Goal: Information Seeking & Learning: Compare options

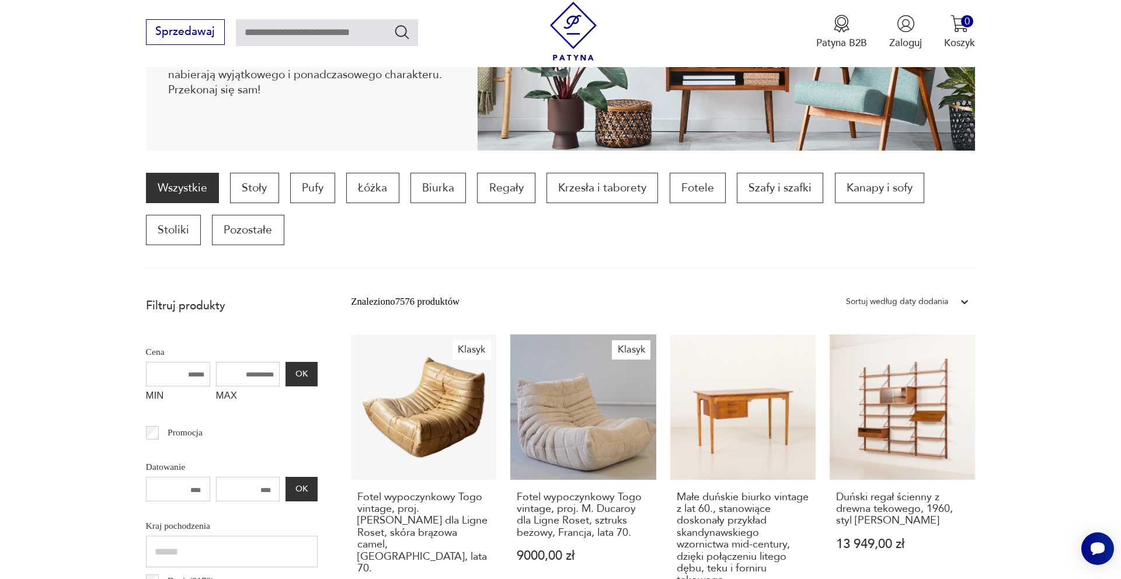
scroll to position [285, 0]
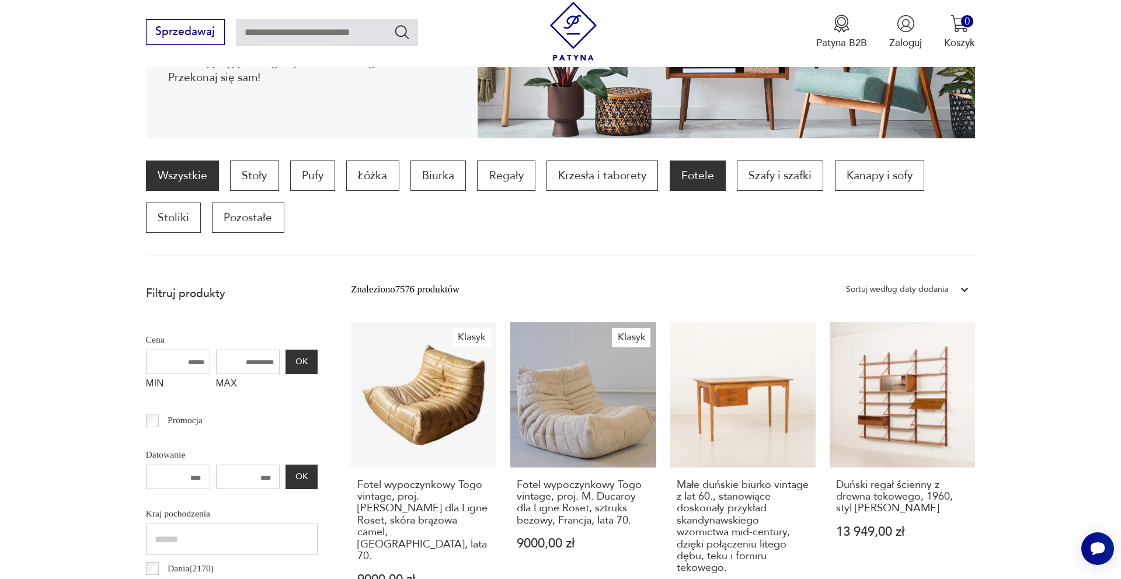
click at [699, 177] on p "Fotele" at bounding box center [698, 176] width 56 height 30
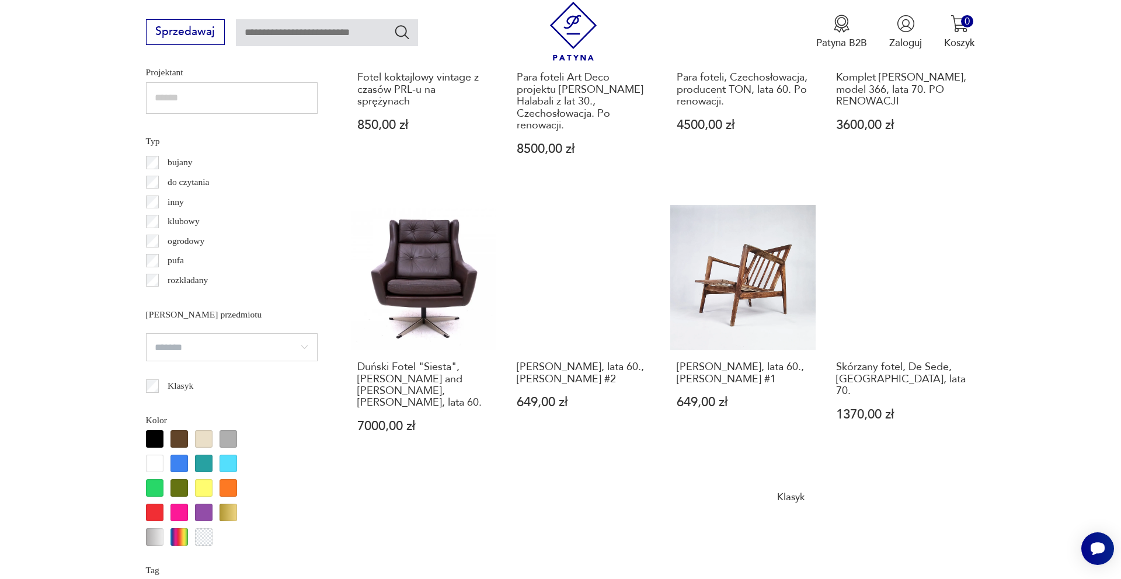
scroll to position [1020, 0]
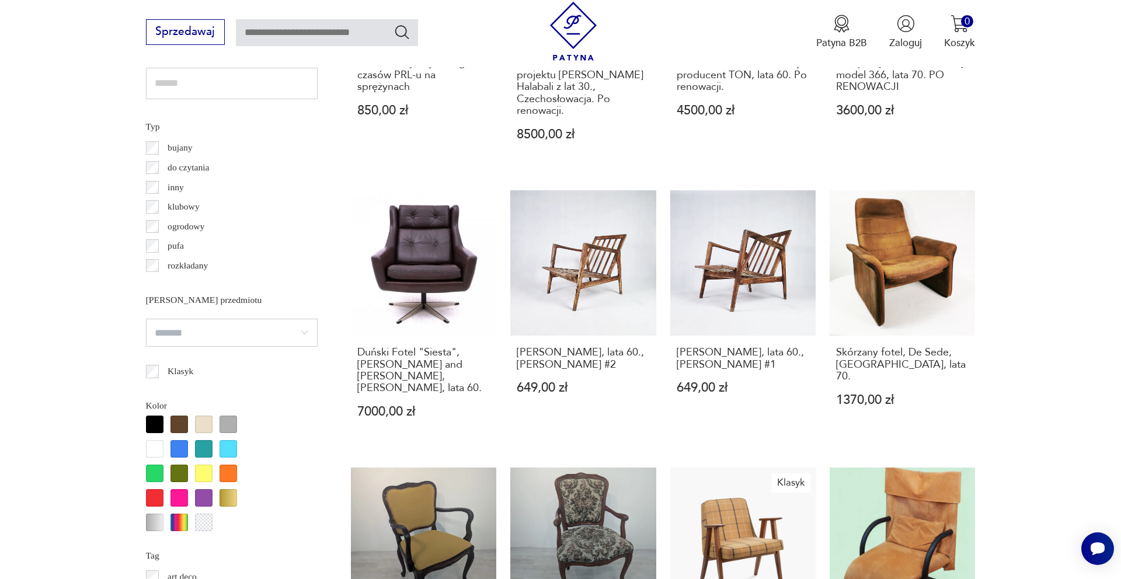
click at [155, 423] on div at bounding box center [155, 425] width 18 height 18
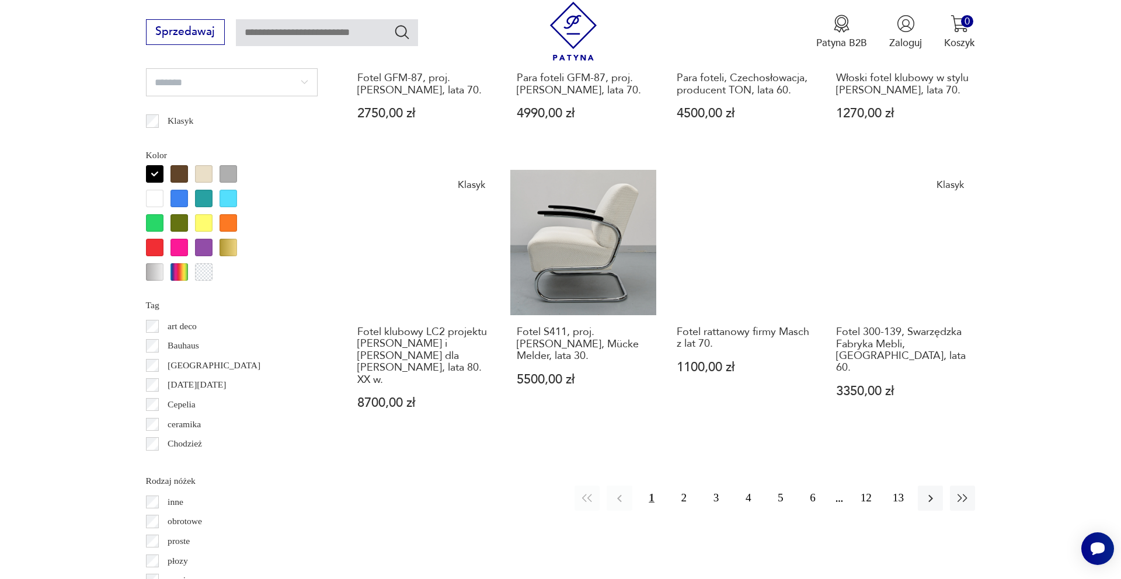
scroll to position [1279, 0]
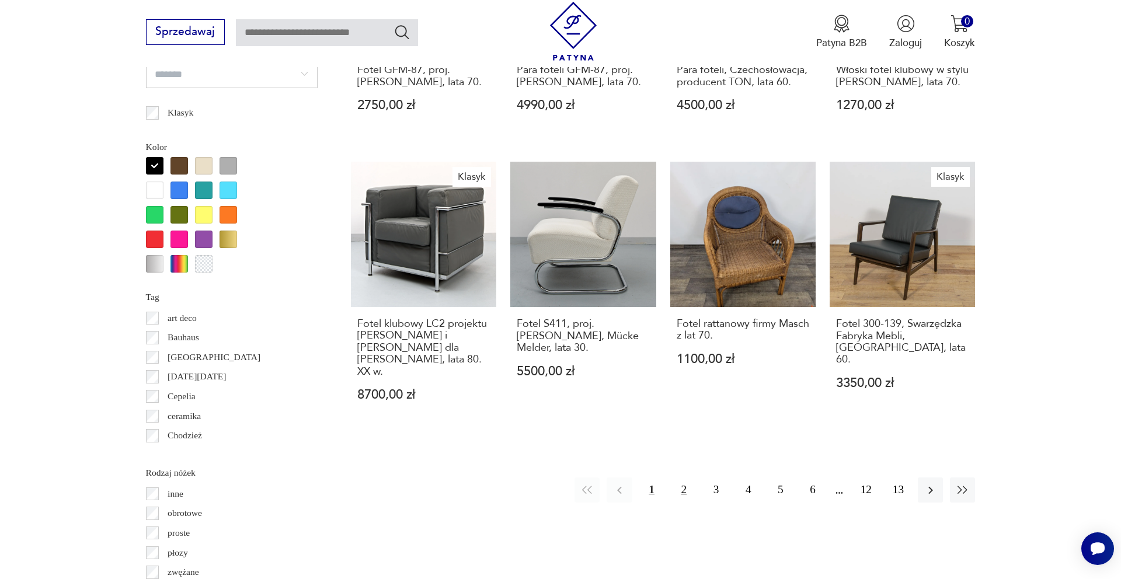
click at [682, 478] on button "2" at bounding box center [684, 490] width 25 height 25
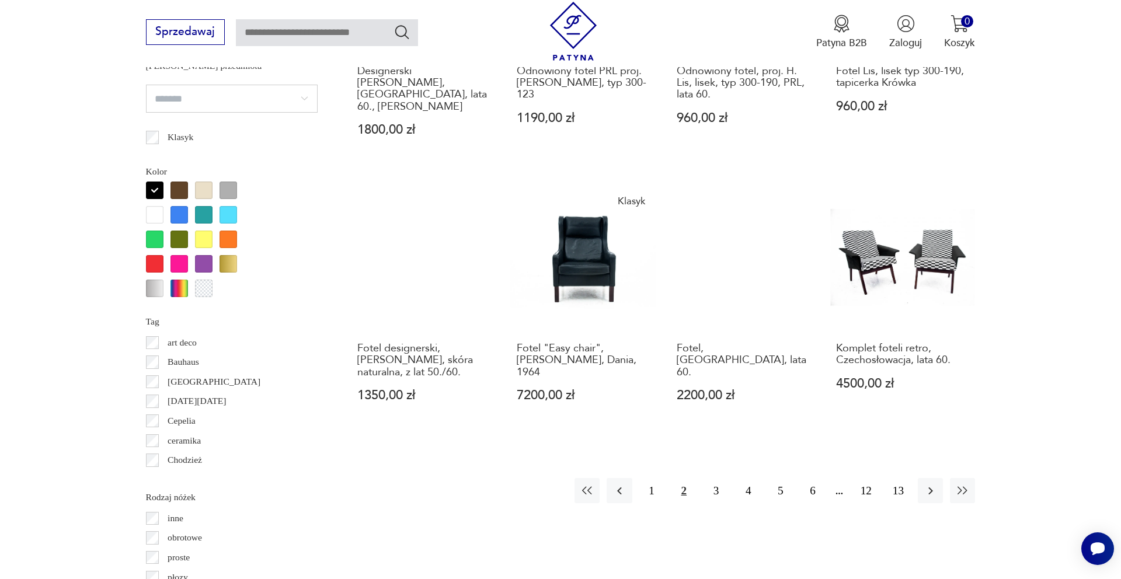
scroll to position [1256, 0]
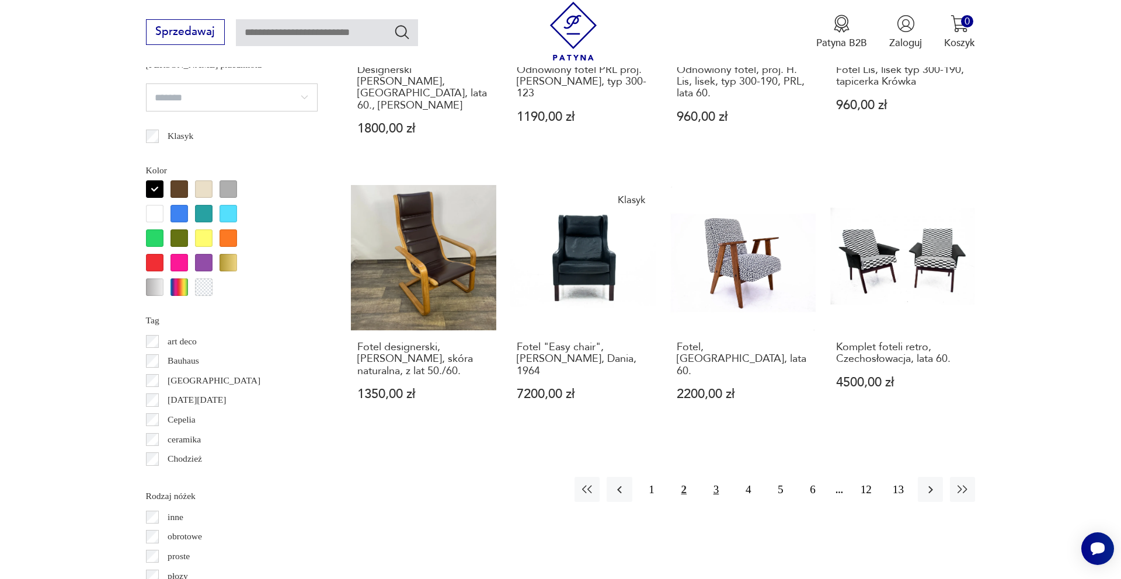
click at [717, 477] on button "3" at bounding box center [716, 489] width 25 height 25
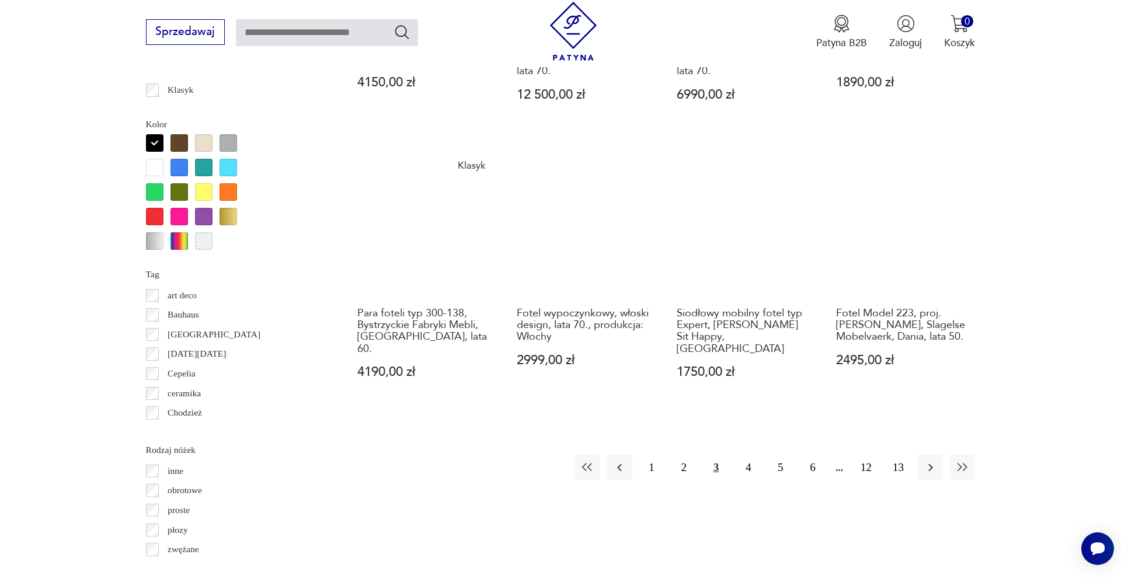
scroll to position [1304, 0]
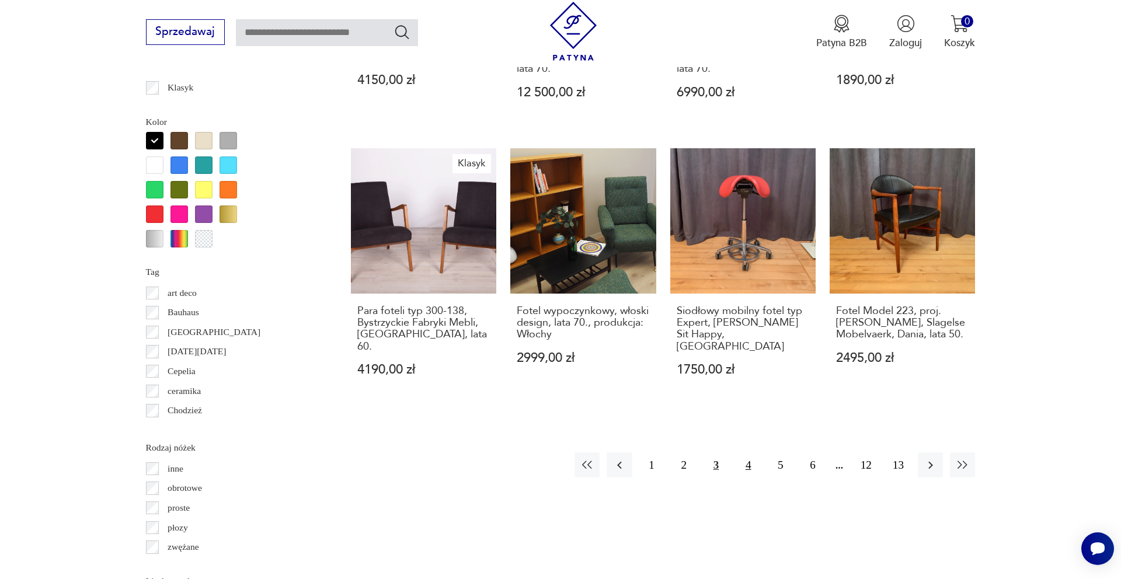
click at [749, 453] on button "4" at bounding box center [748, 465] width 25 height 25
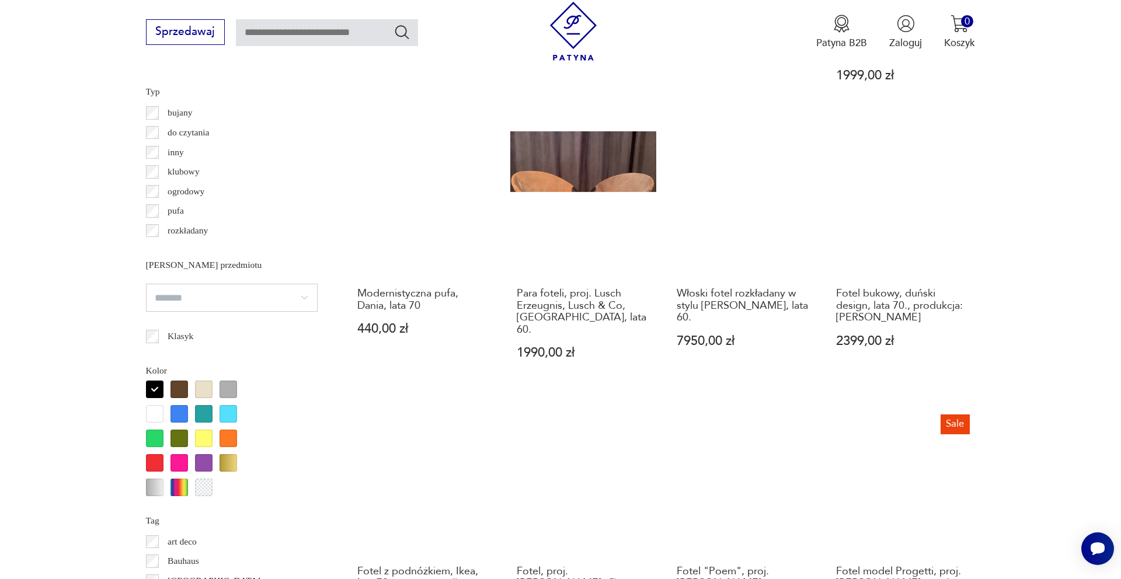
scroll to position [1056, 0]
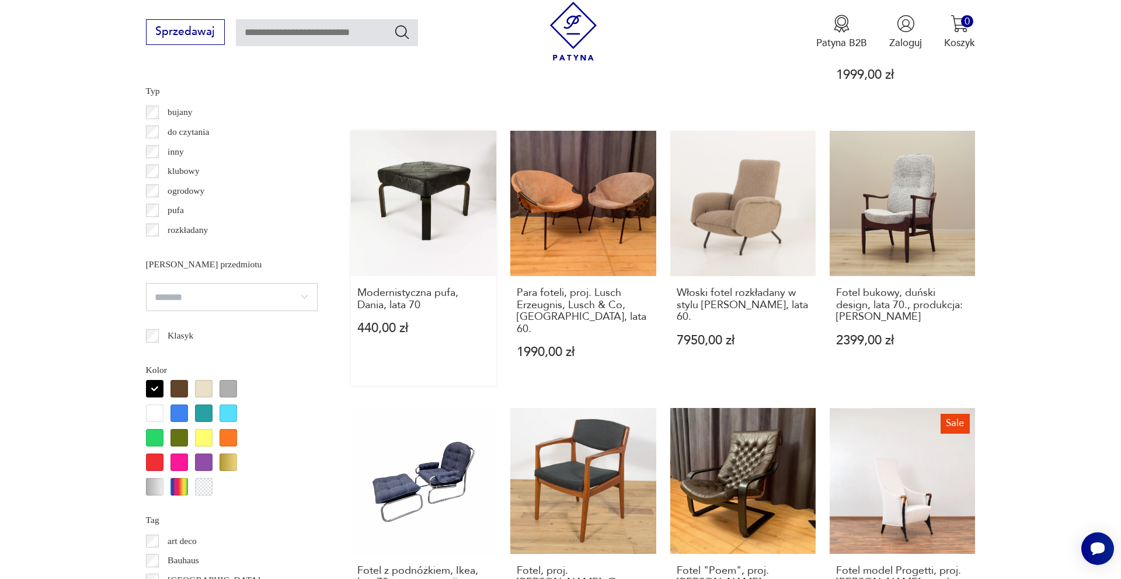
click at [419, 192] on link "Modernistyczna pufa, Dania, lata 70 440,00 zł" at bounding box center [423, 258] width 145 height 255
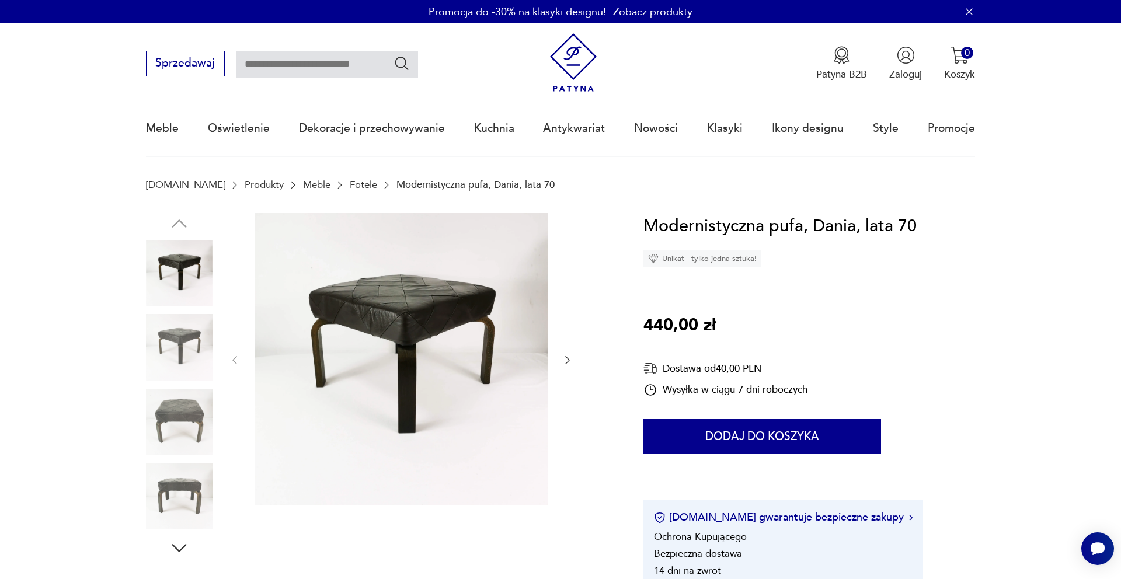
click at [169, 354] on img at bounding box center [179, 347] width 67 height 67
click at [180, 350] on img at bounding box center [179, 347] width 67 height 67
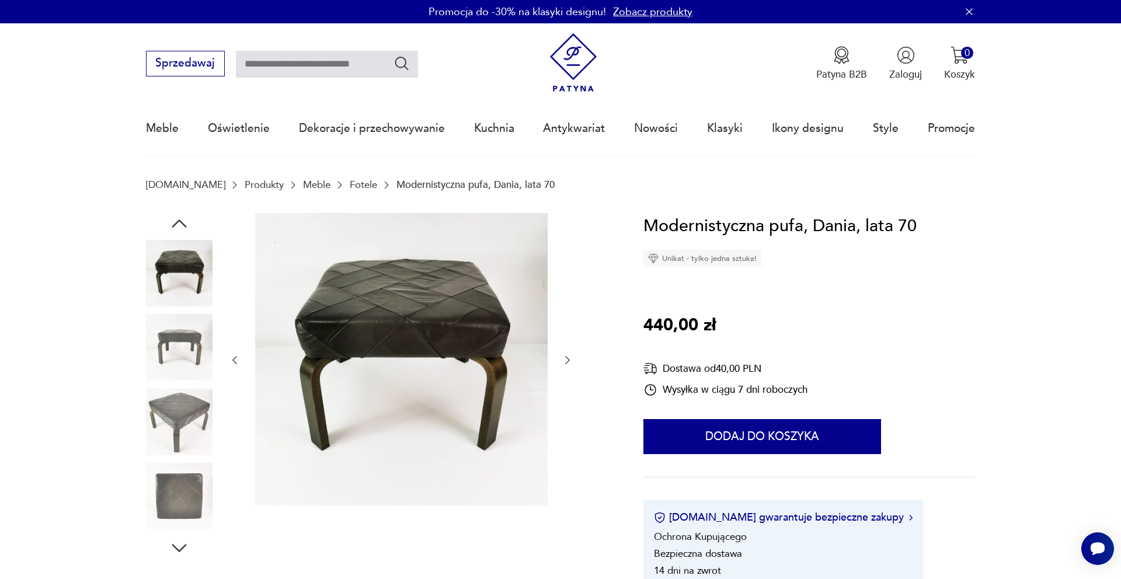
click at [190, 411] on img at bounding box center [179, 422] width 67 height 67
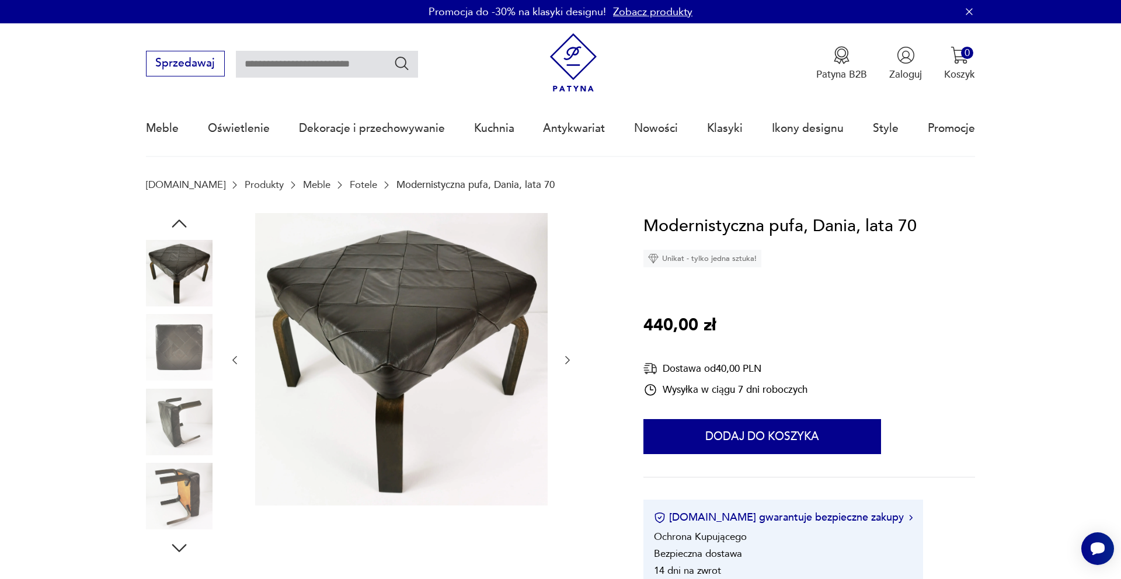
click at [196, 488] on img at bounding box center [179, 496] width 67 height 67
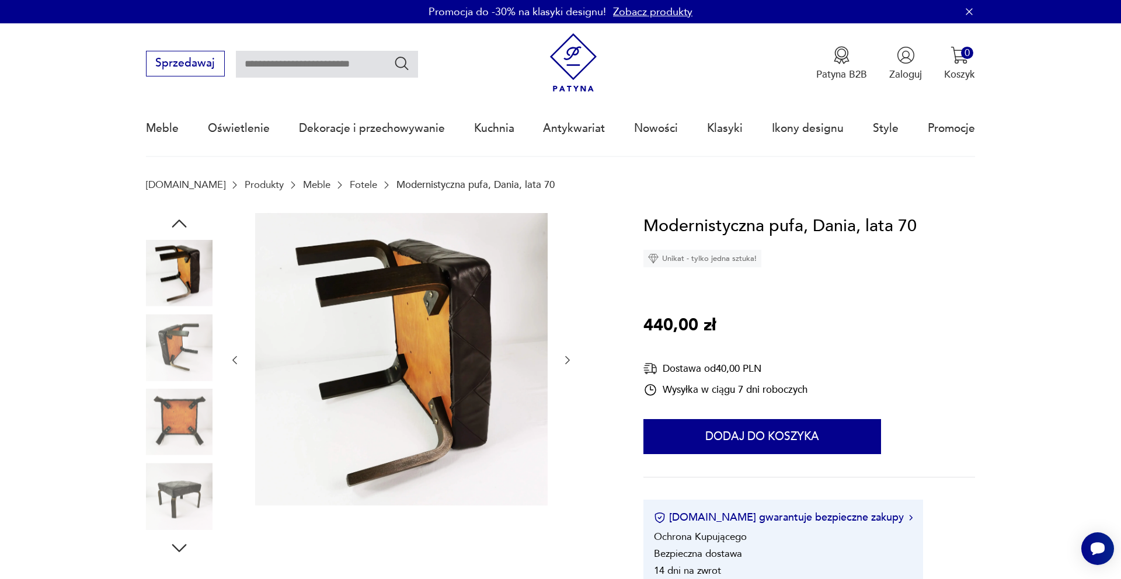
click at [185, 478] on img at bounding box center [179, 496] width 67 height 67
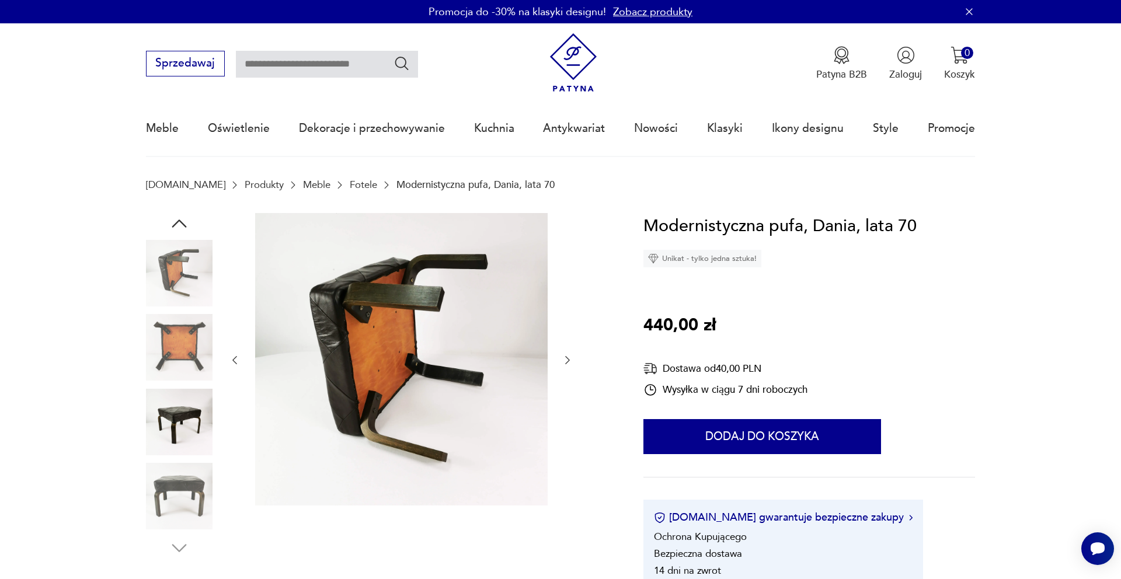
click at [355, 339] on img at bounding box center [401, 359] width 293 height 293
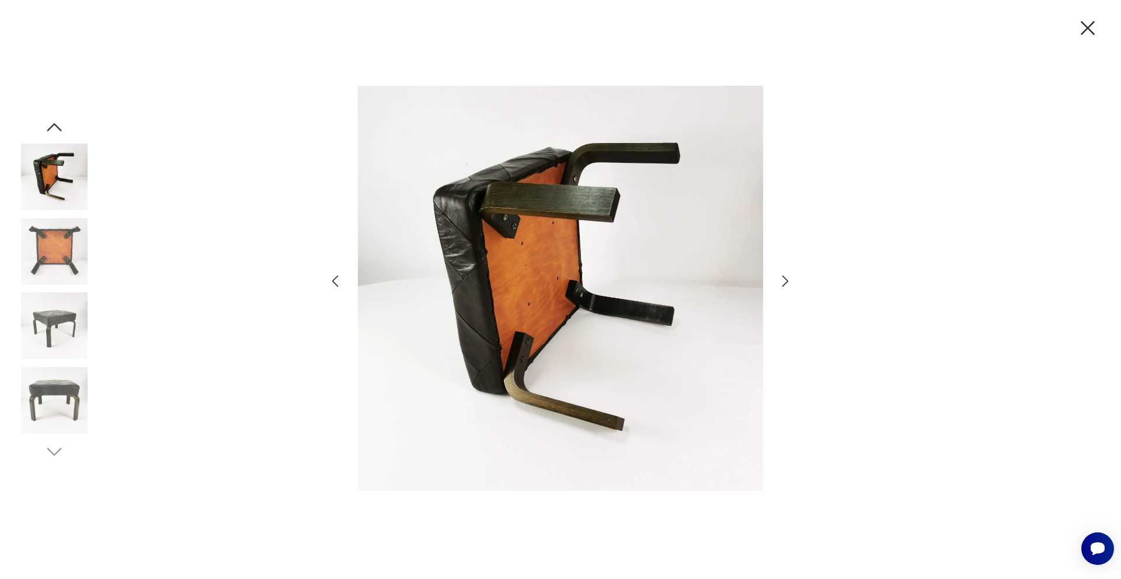
click at [786, 279] on icon "button" at bounding box center [786, 282] width 6 height 12
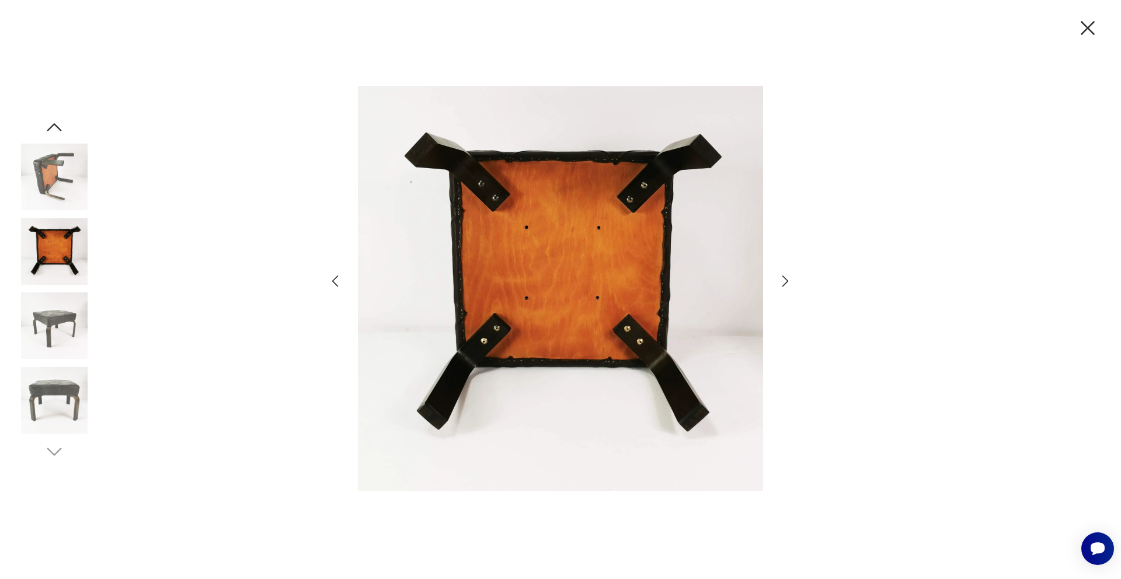
click at [786, 279] on icon "button" at bounding box center [786, 282] width 6 height 12
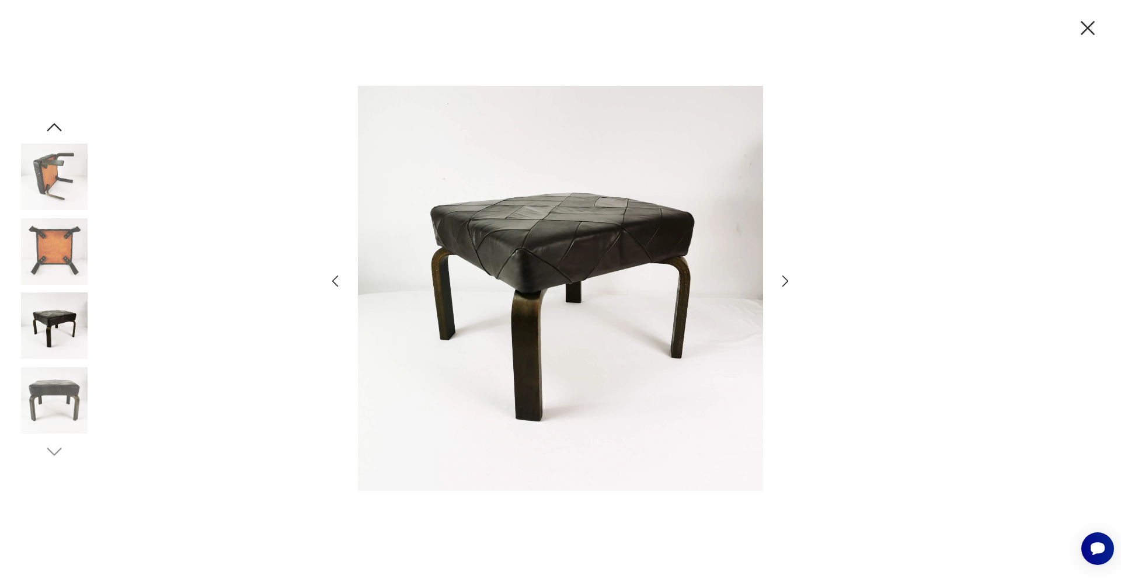
click at [786, 279] on icon "button" at bounding box center [786, 282] width 6 height 12
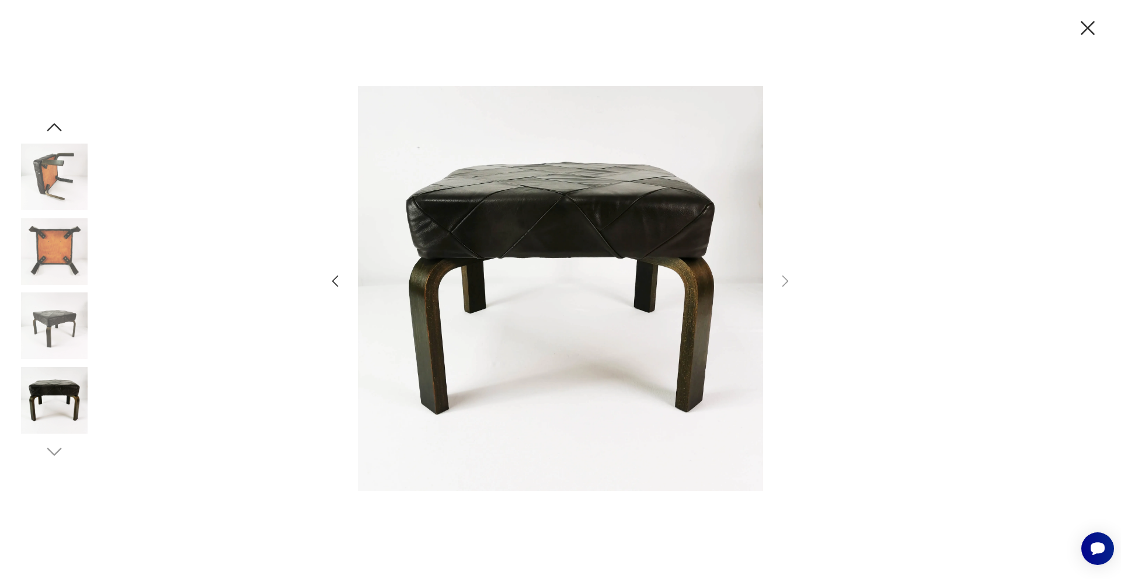
click at [338, 280] on icon "button" at bounding box center [335, 281] width 17 height 17
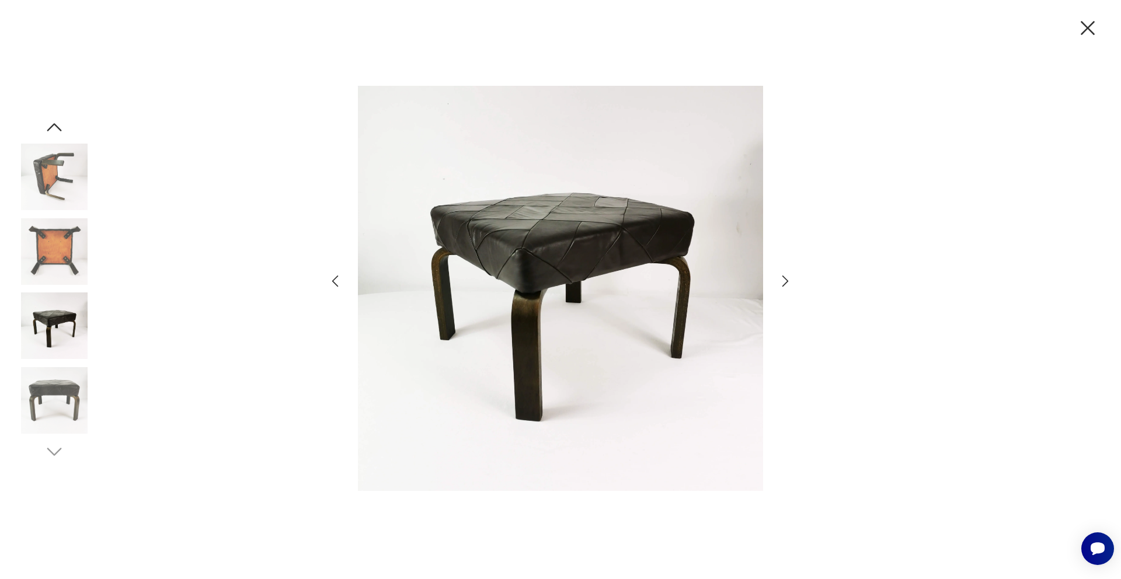
click at [790, 281] on icon "button" at bounding box center [785, 281] width 17 height 17
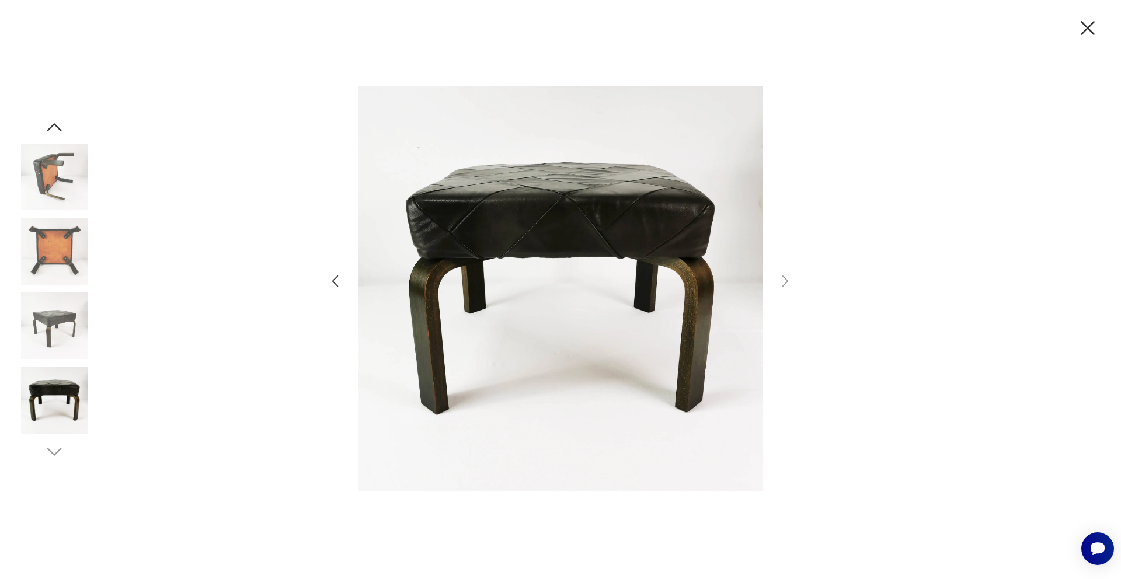
click at [1091, 29] on icon "button" at bounding box center [1088, 28] width 25 height 25
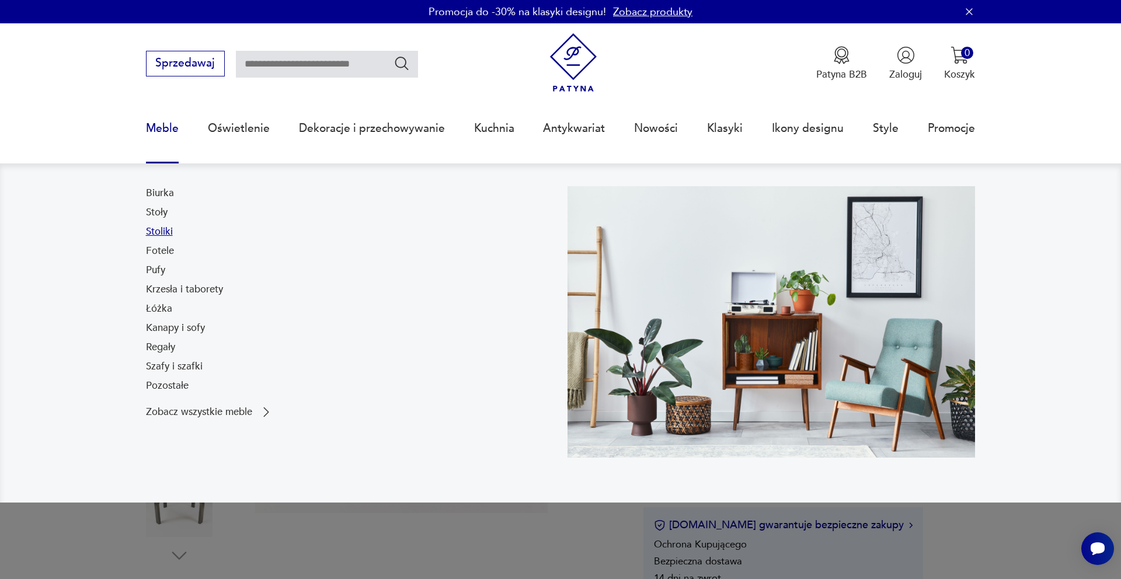
click at [158, 228] on link "Stoliki" at bounding box center [159, 232] width 27 height 14
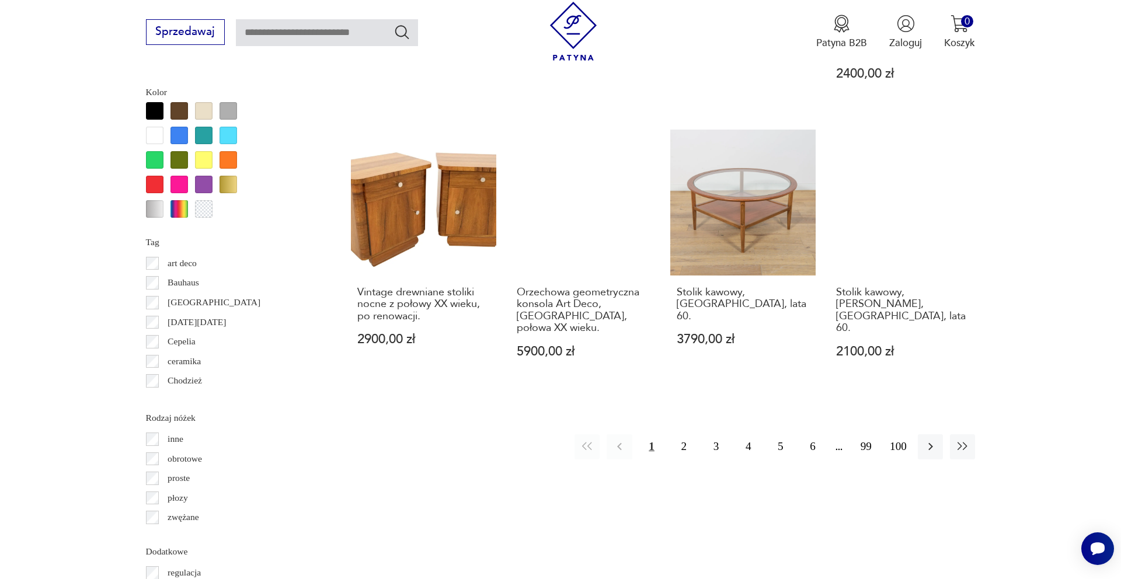
scroll to position [1279, 0]
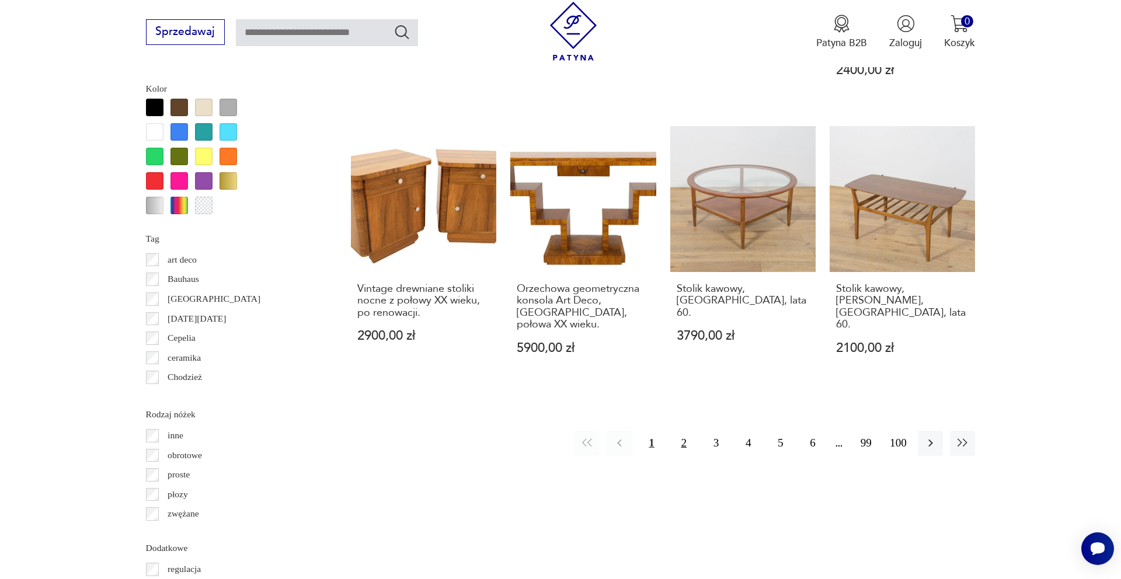
click at [682, 431] on button "2" at bounding box center [684, 443] width 25 height 25
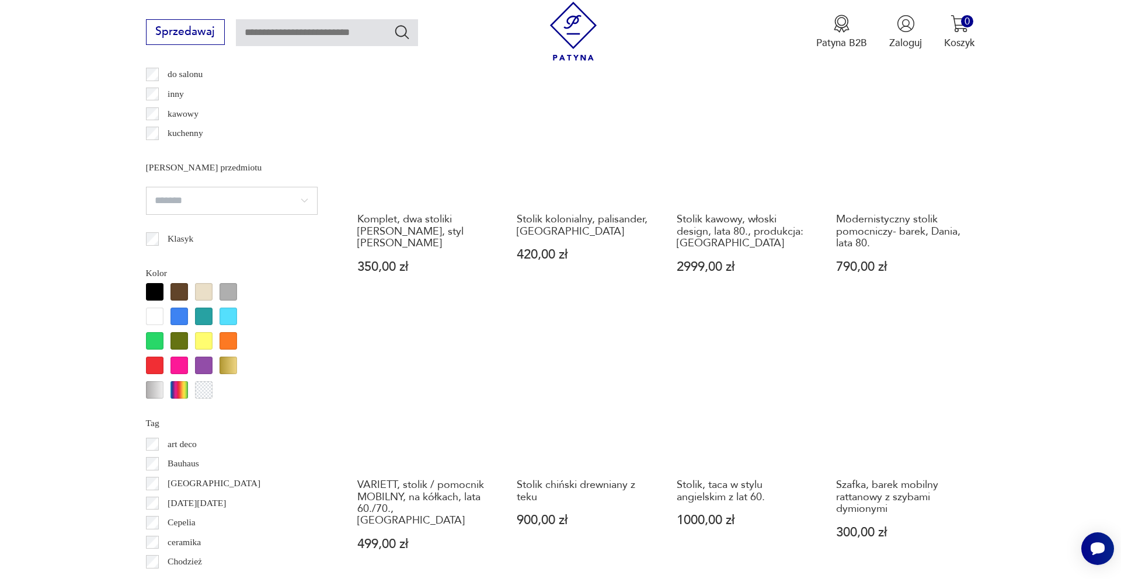
scroll to position [1095, 0]
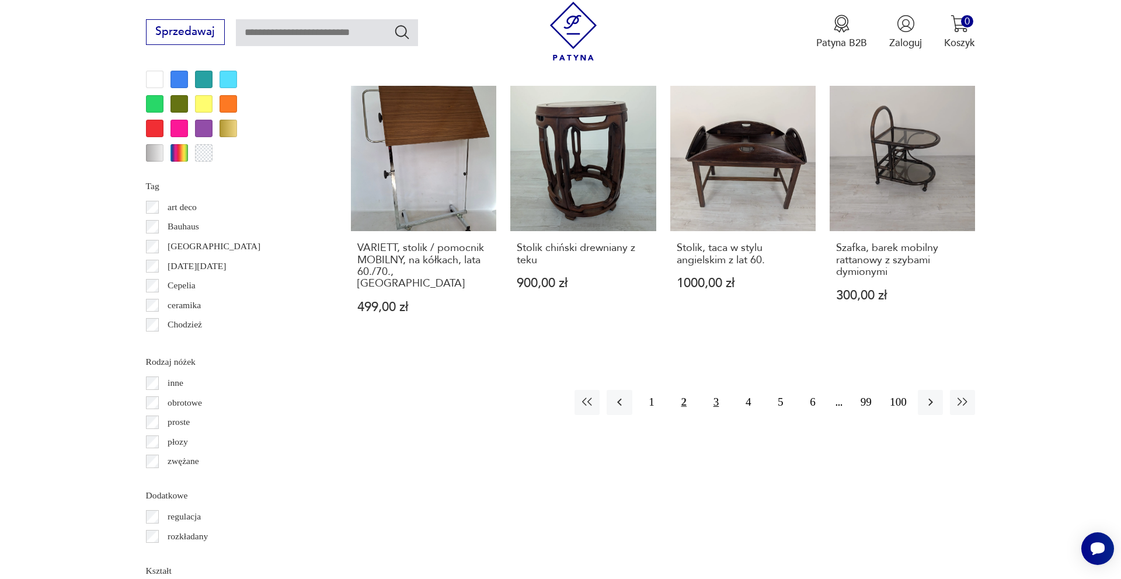
click at [714, 390] on button "3" at bounding box center [716, 402] width 25 height 25
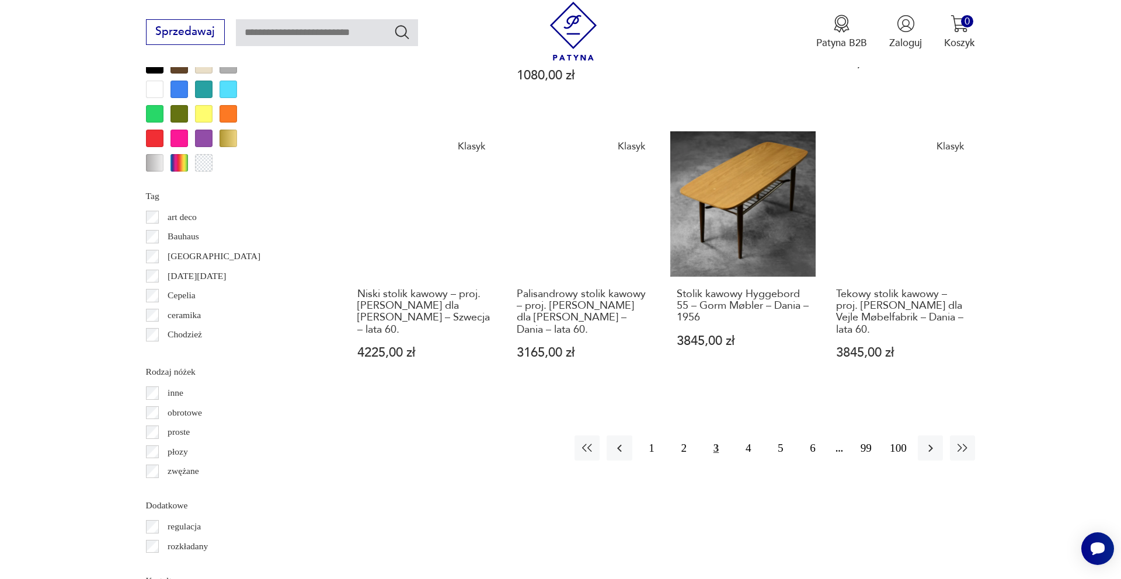
scroll to position [1322, 0]
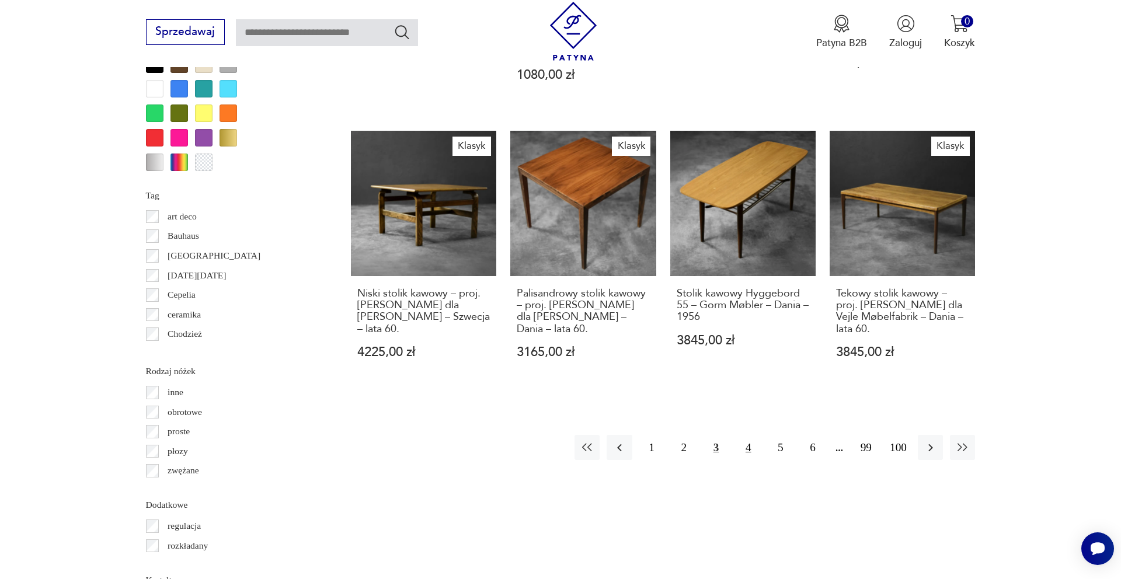
click at [748, 435] on button "4" at bounding box center [748, 447] width 25 height 25
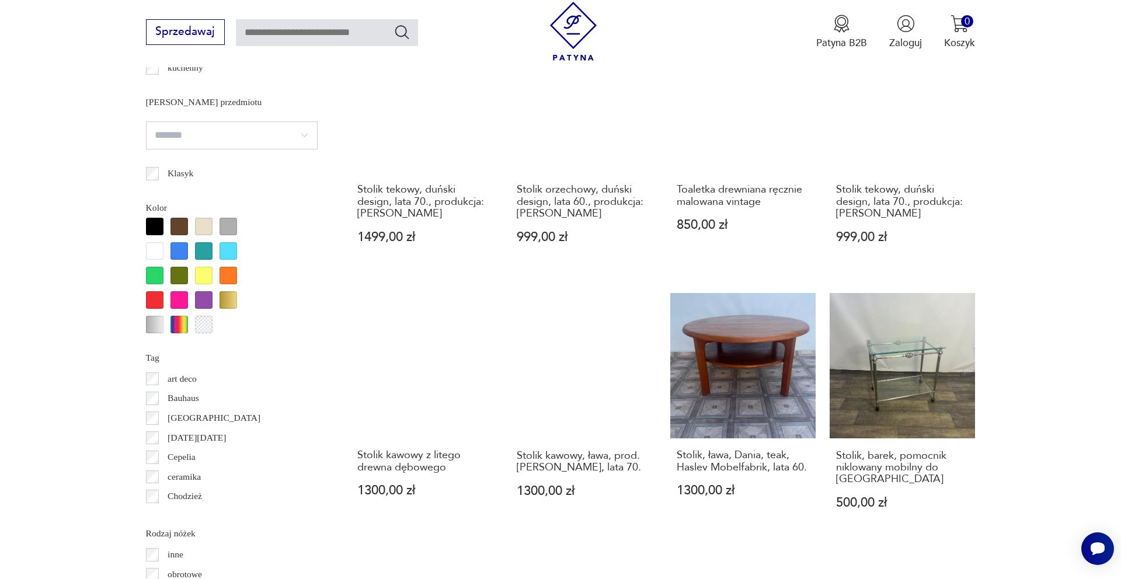
scroll to position [1161, 0]
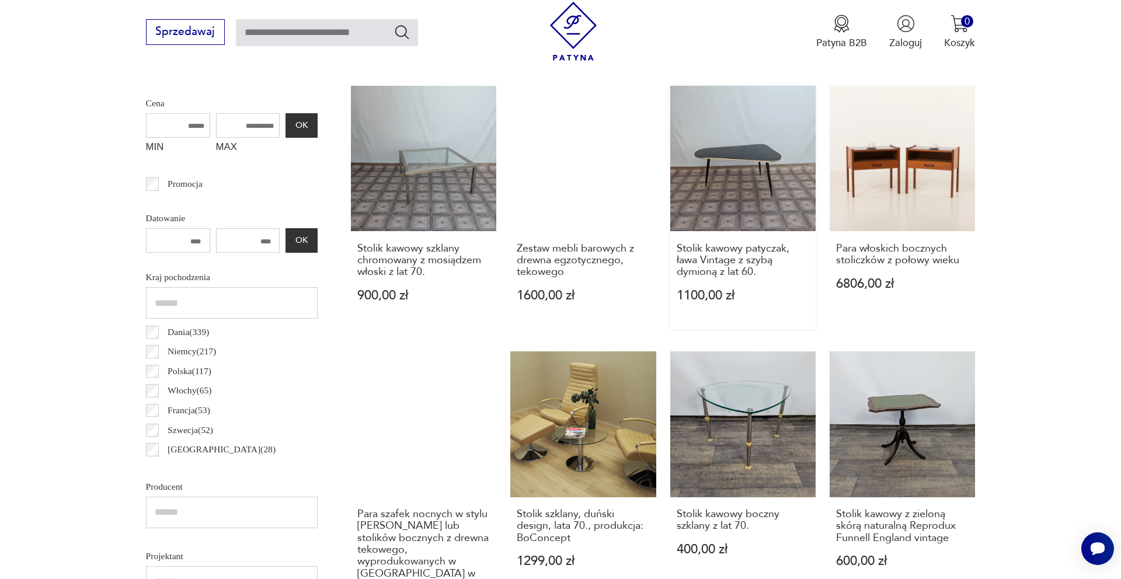
scroll to position [522, 0]
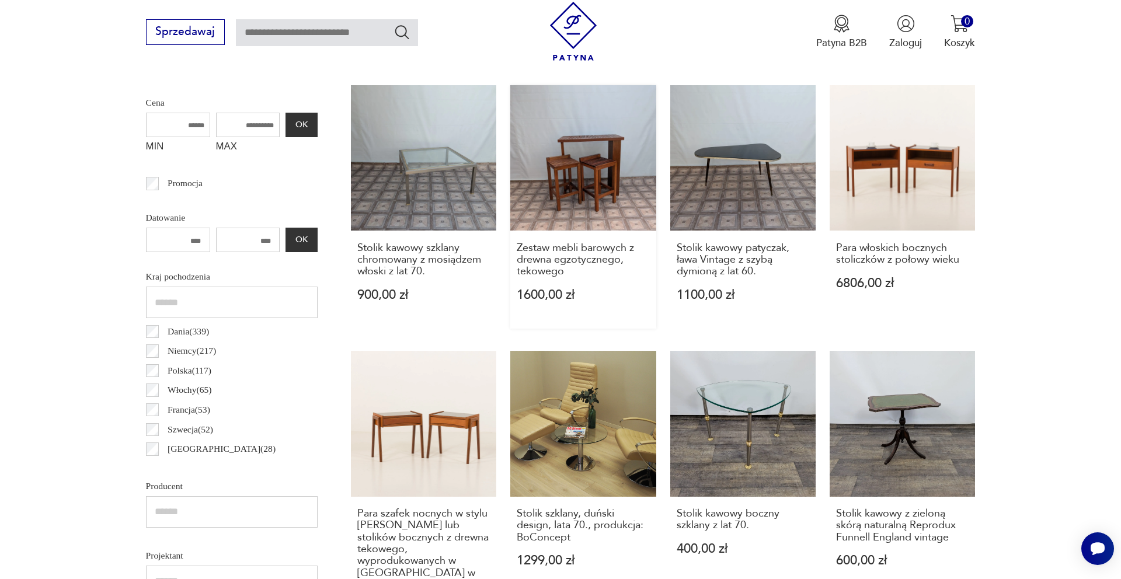
click at [557, 175] on link "Zestaw mebli barowych z drewna egzotycznego, tekowego 1600,00 zł" at bounding box center [583, 207] width 145 height 244
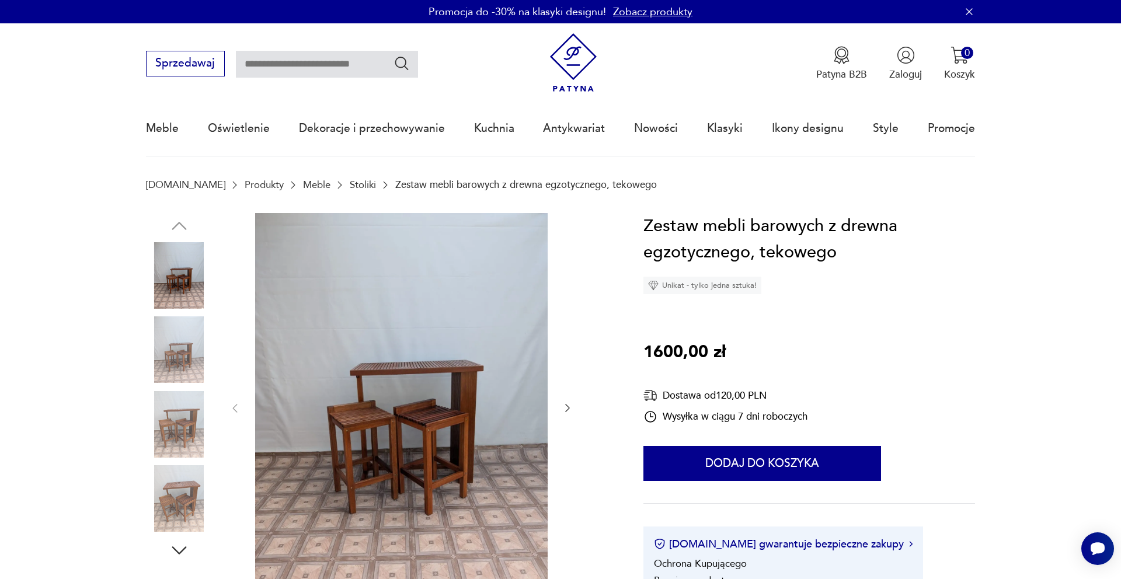
click at [426, 384] on img at bounding box center [401, 407] width 293 height 389
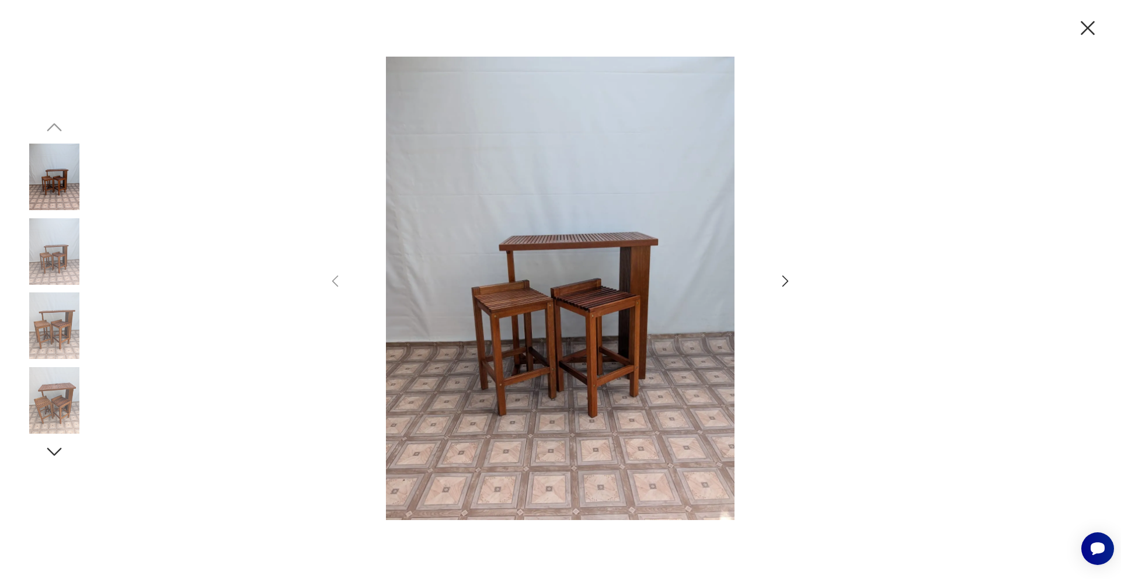
click at [784, 283] on icon "button" at bounding box center [785, 281] width 17 height 17
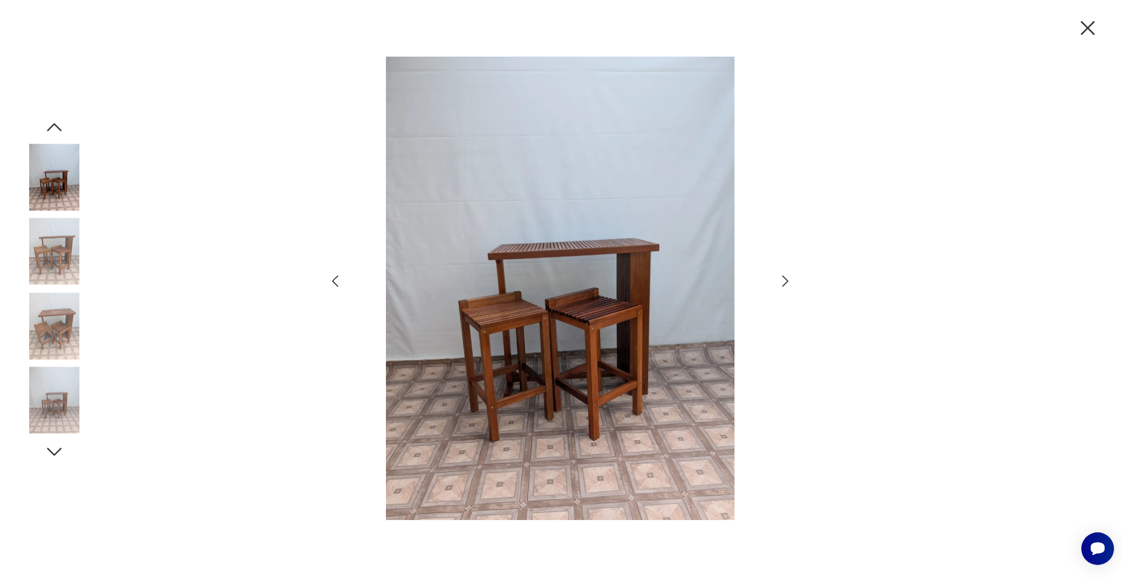
click at [784, 283] on icon "button" at bounding box center [785, 281] width 17 height 17
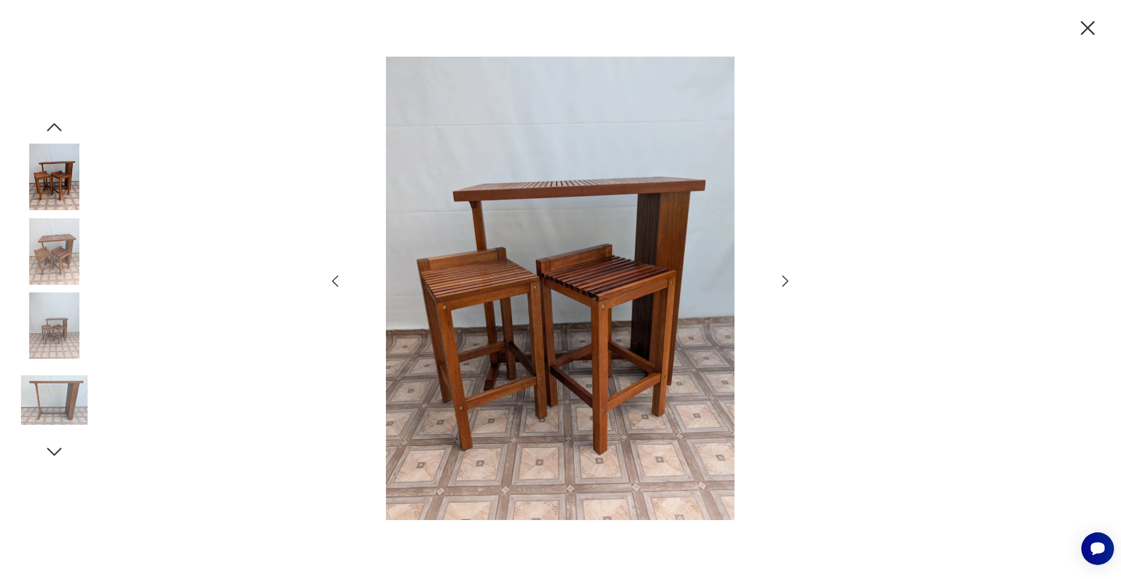
click at [784, 283] on icon "button" at bounding box center [785, 281] width 17 height 17
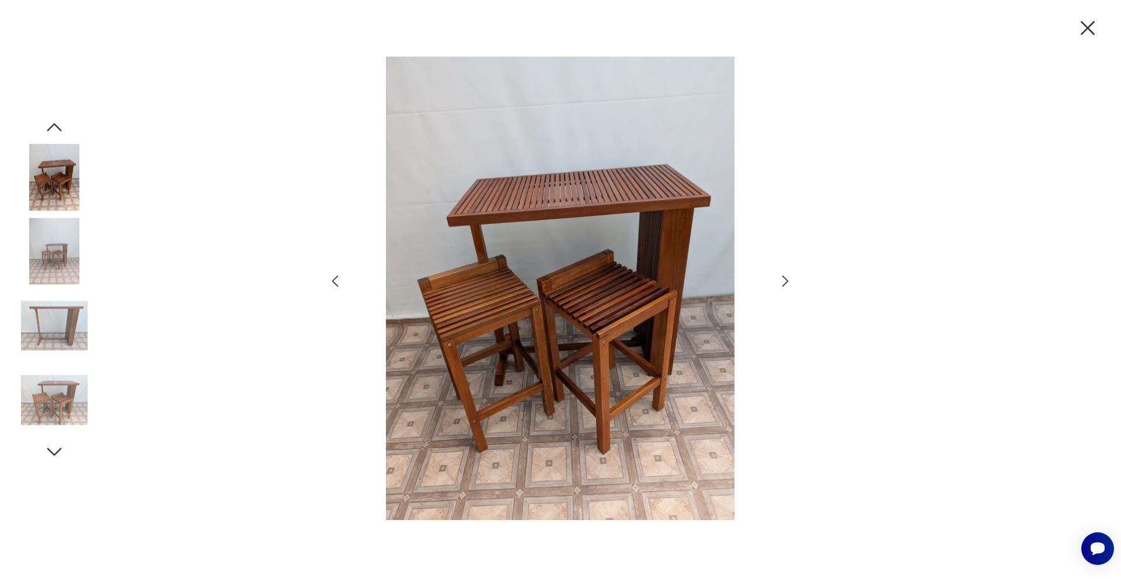
click at [784, 283] on icon "button" at bounding box center [785, 281] width 17 height 17
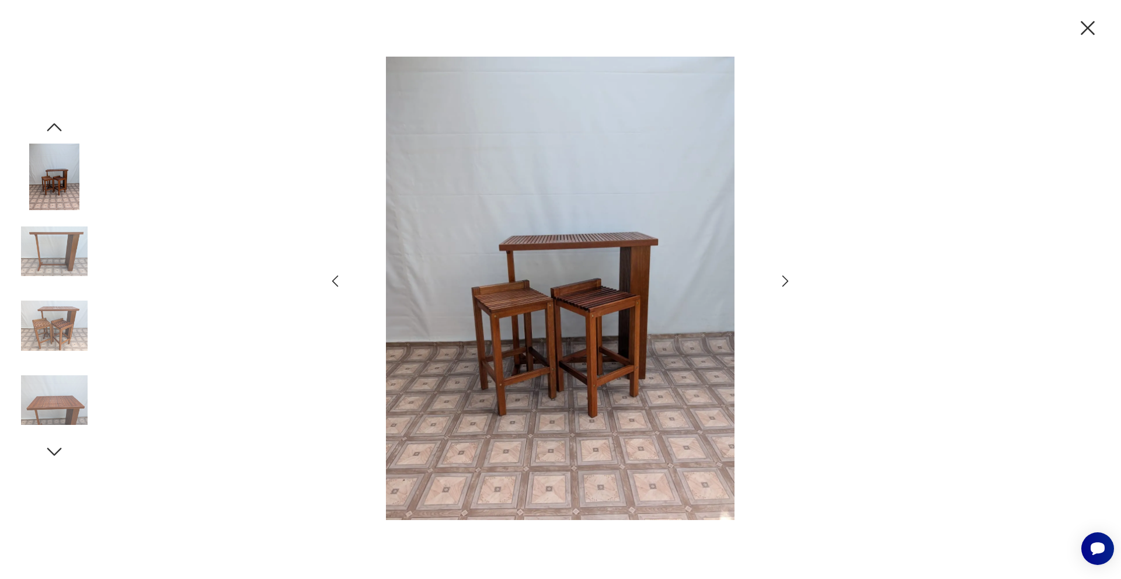
click at [784, 283] on icon "button" at bounding box center [785, 281] width 17 height 17
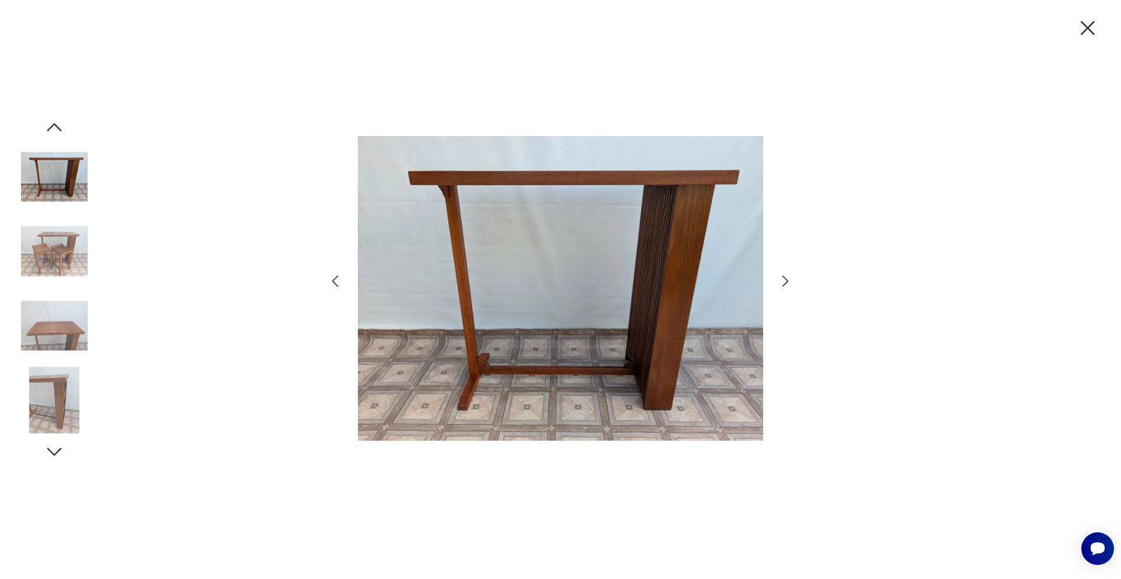
click at [784, 283] on icon "button" at bounding box center [785, 281] width 17 height 17
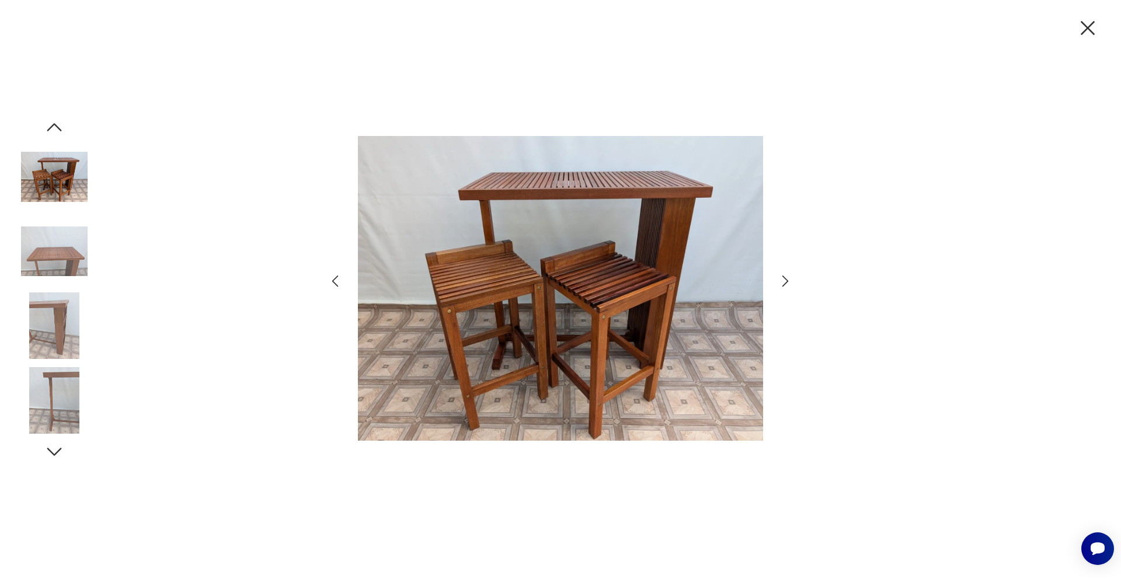
click at [784, 283] on icon "button" at bounding box center [785, 281] width 17 height 17
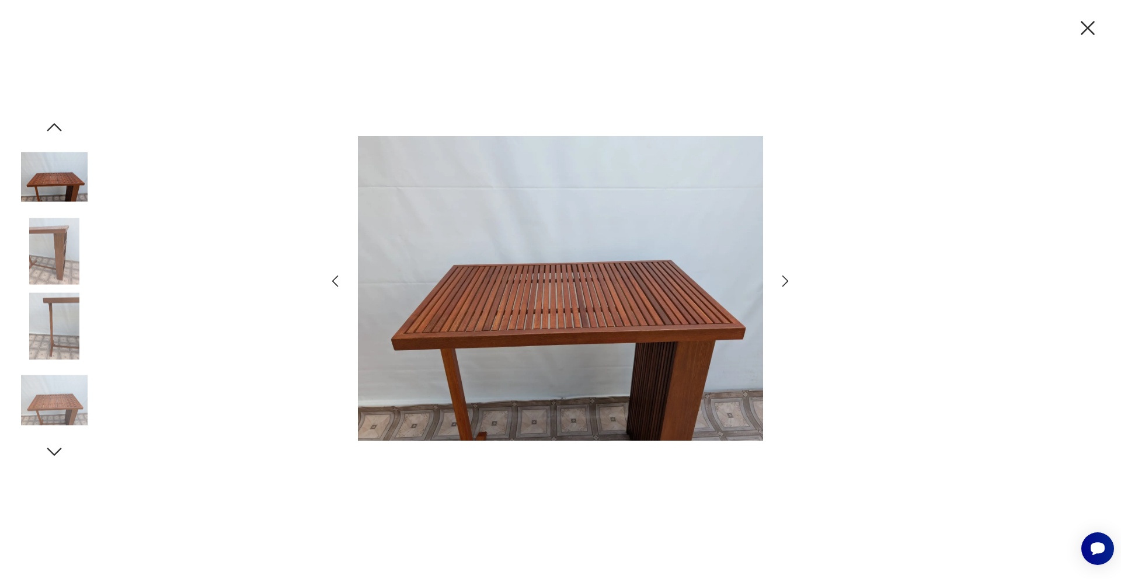
click at [784, 283] on icon "button" at bounding box center [785, 281] width 17 height 17
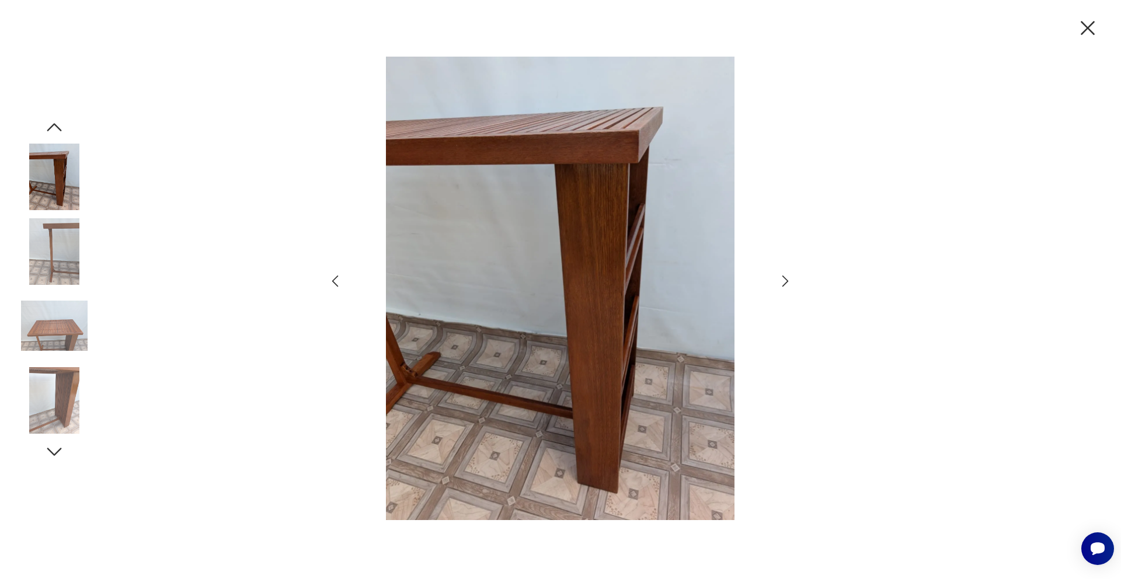
click at [1085, 27] on icon "button" at bounding box center [1088, 28] width 25 height 25
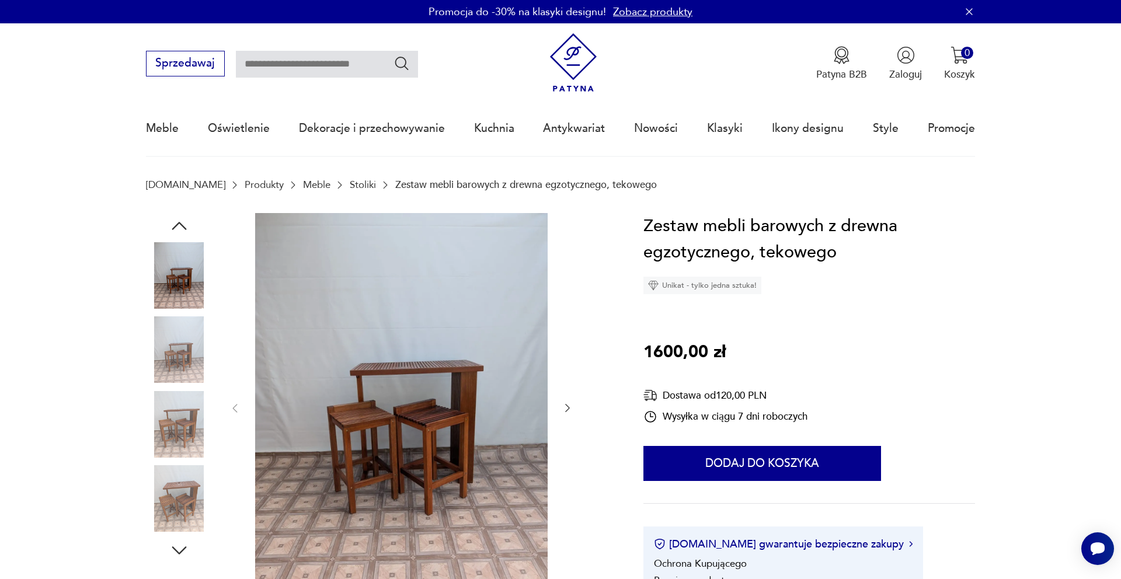
click at [455, 376] on img at bounding box center [401, 407] width 293 height 389
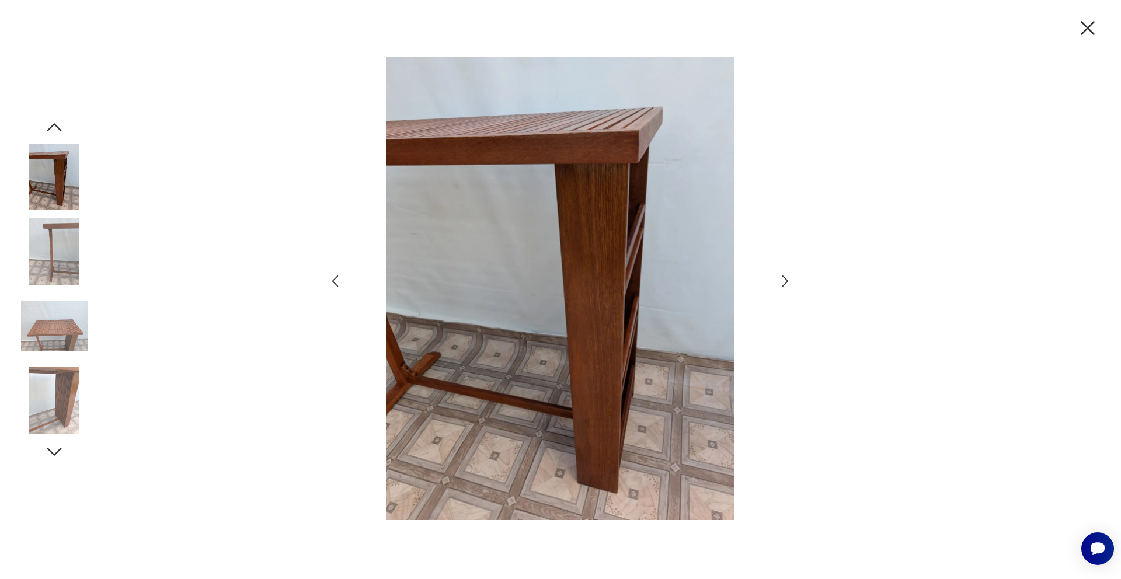
click at [786, 279] on icon "button" at bounding box center [786, 282] width 6 height 12
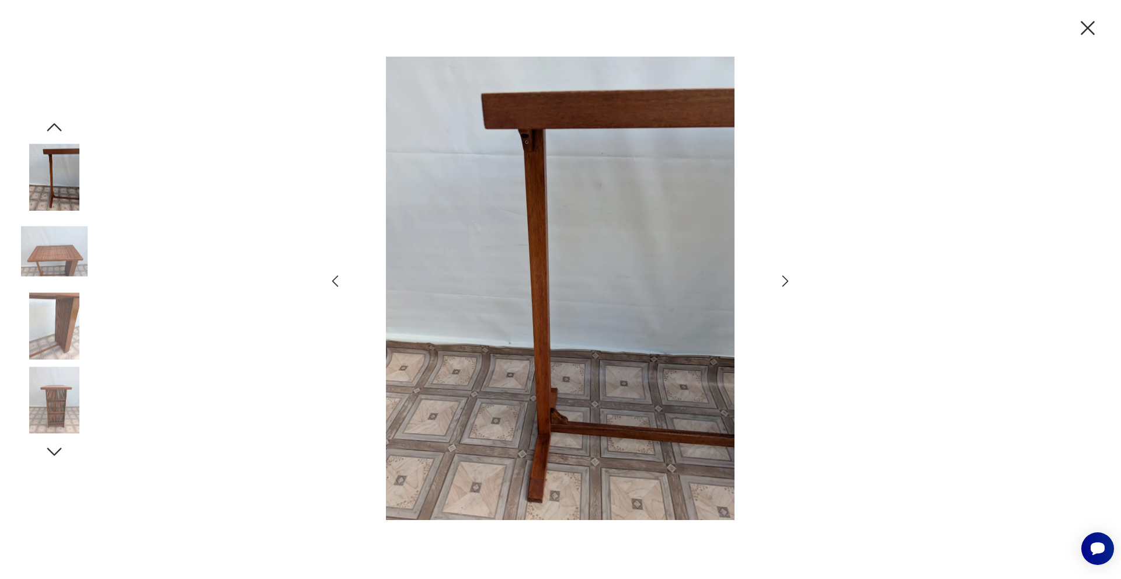
click at [786, 279] on icon "button" at bounding box center [786, 282] width 6 height 12
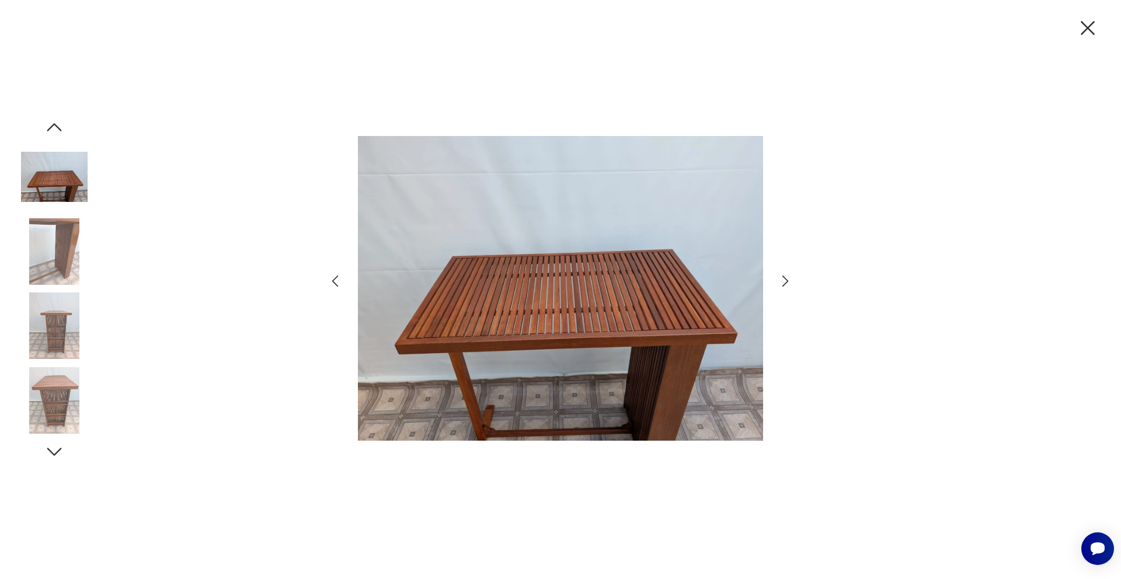
click at [786, 278] on icon "button" at bounding box center [786, 282] width 6 height 12
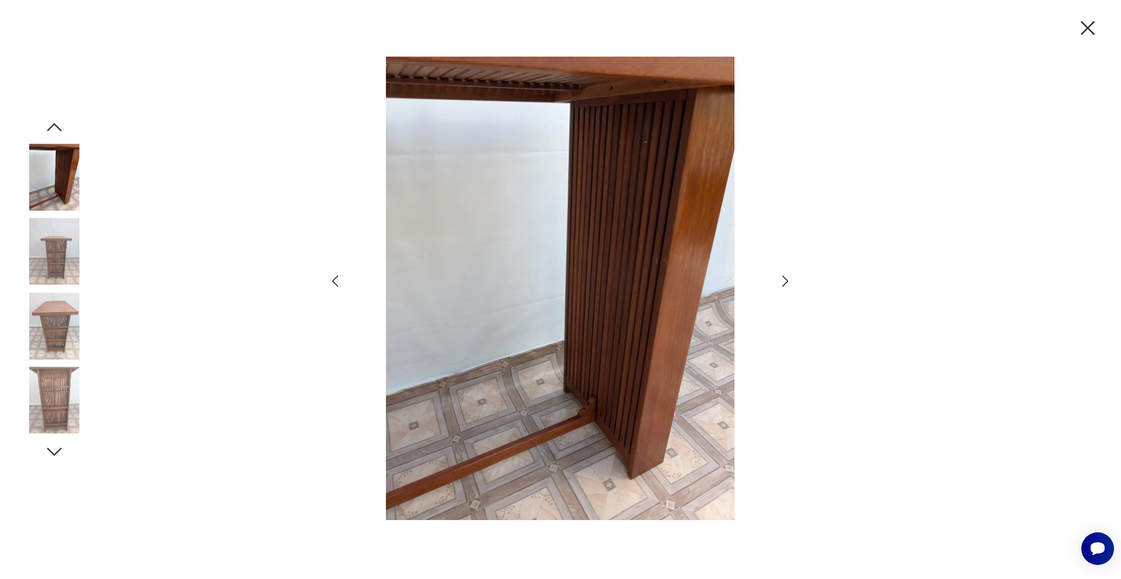
click at [786, 278] on icon "button" at bounding box center [786, 282] width 6 height 12
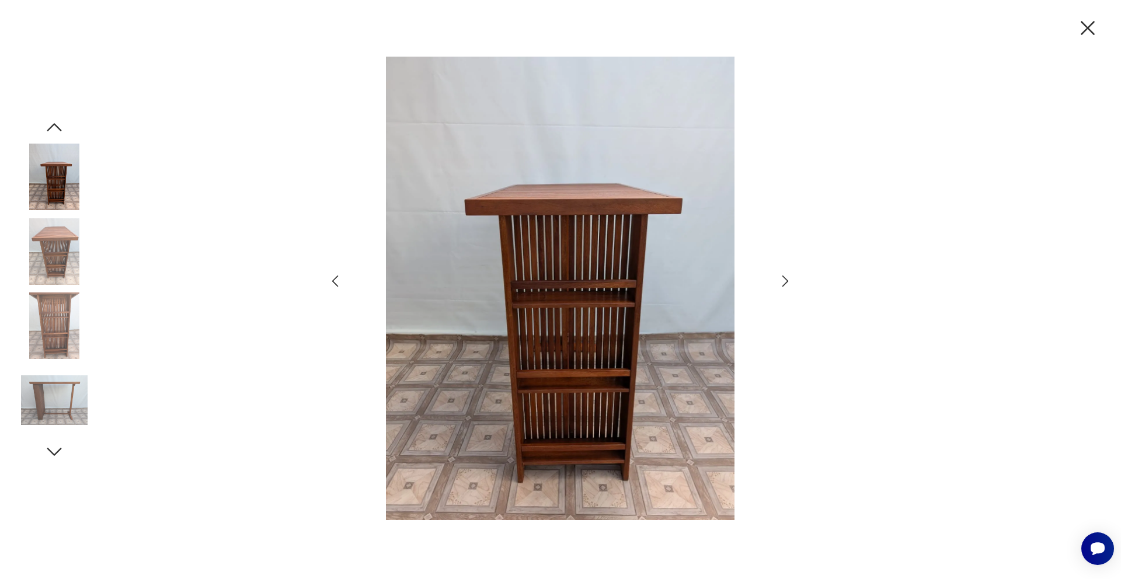
click at [786, 278] on icon "button" at bounding box center [786, 282] width 6 height 12
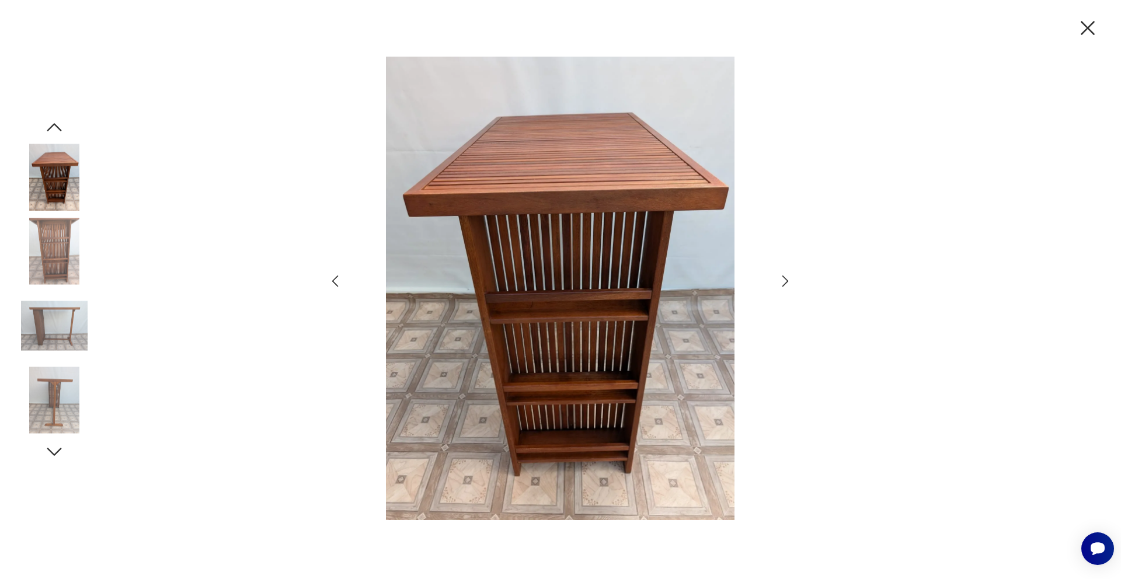
click at [786, 278] on icon "button" at bounding box center [786, 282] width 6 height 12
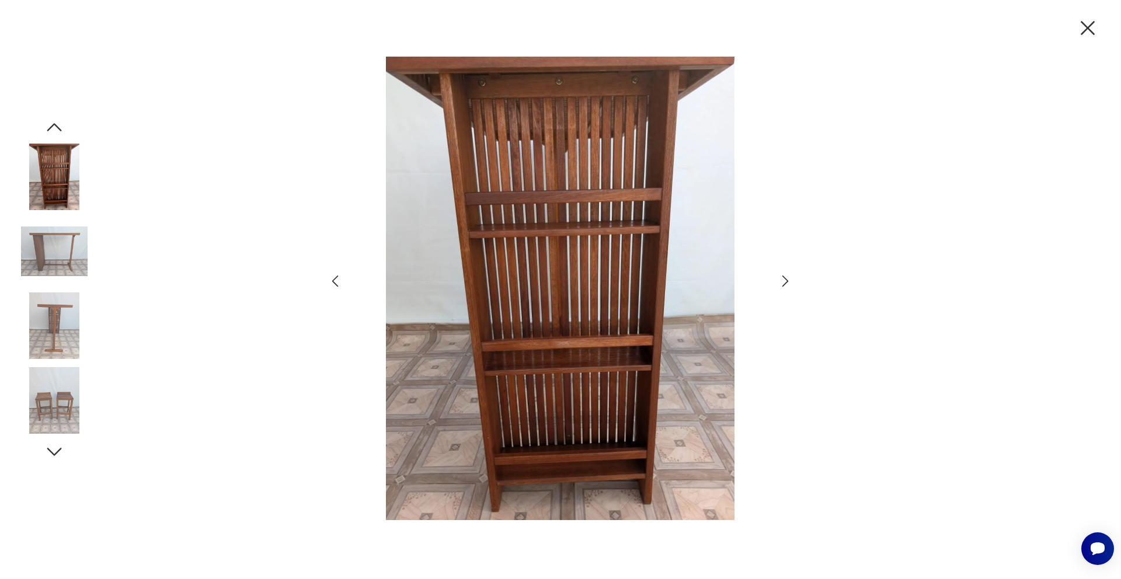
click at [786, 278] on icon "button" at bounding box center [786, 282] width 6 height 12
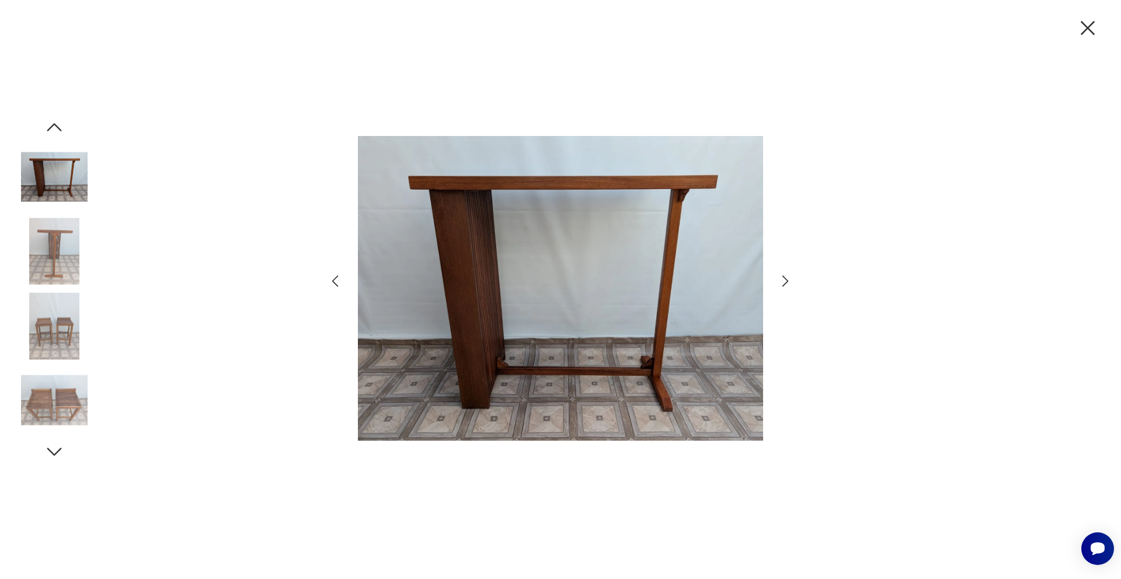
click at [786, 278] on icon "button" at bounding box center [785, 281] width 17 height 17
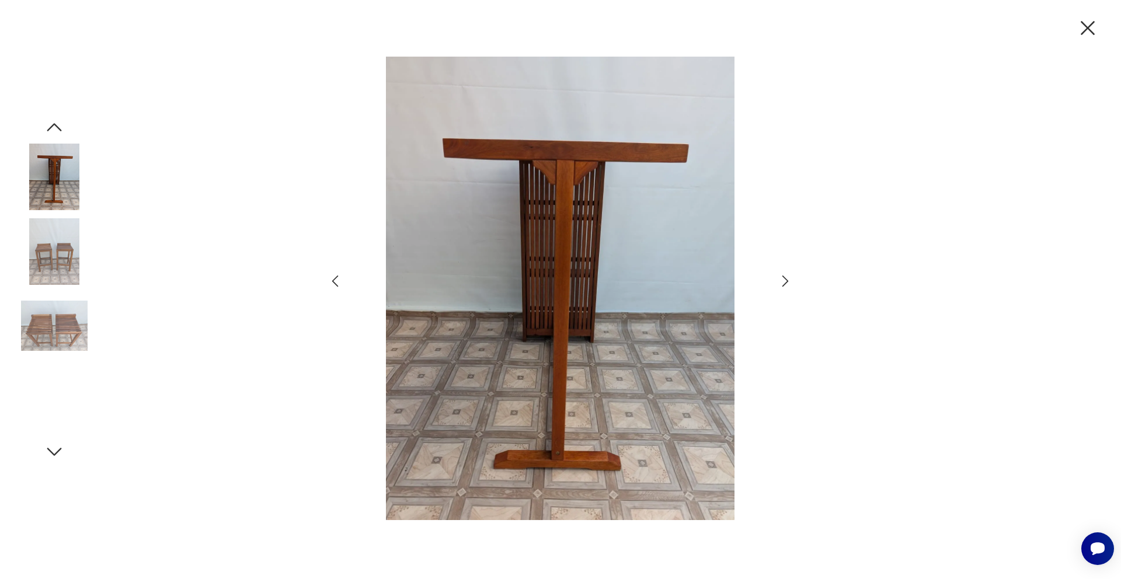
click at [786, 278] on icon "button" at bounding box center [785, 281] width 17 height 17
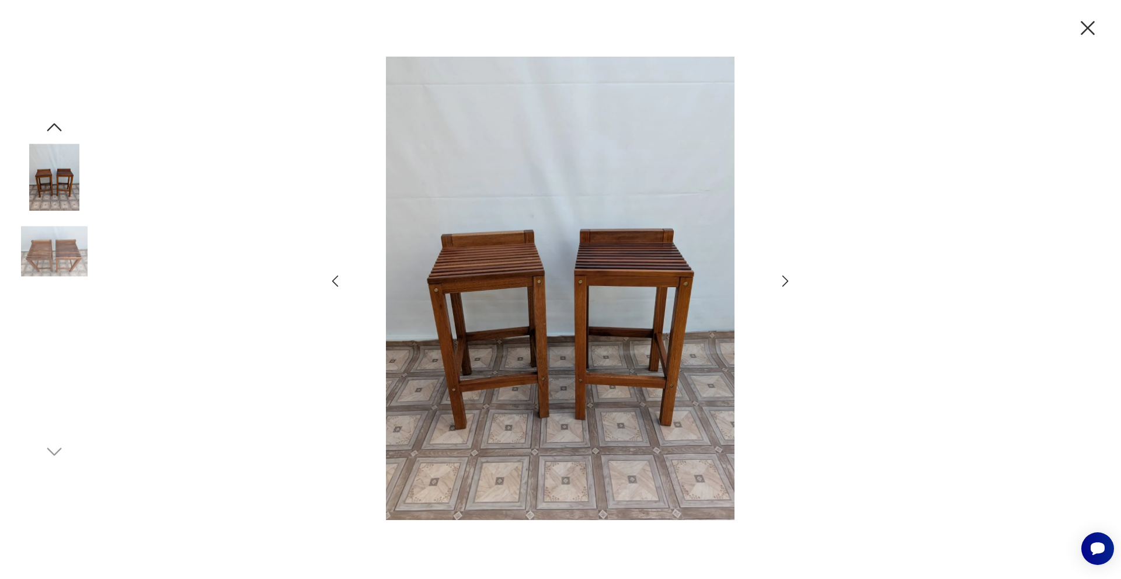
click at [786, 278] on icon "button" at bounding box center [785, 281] width 17 height 17
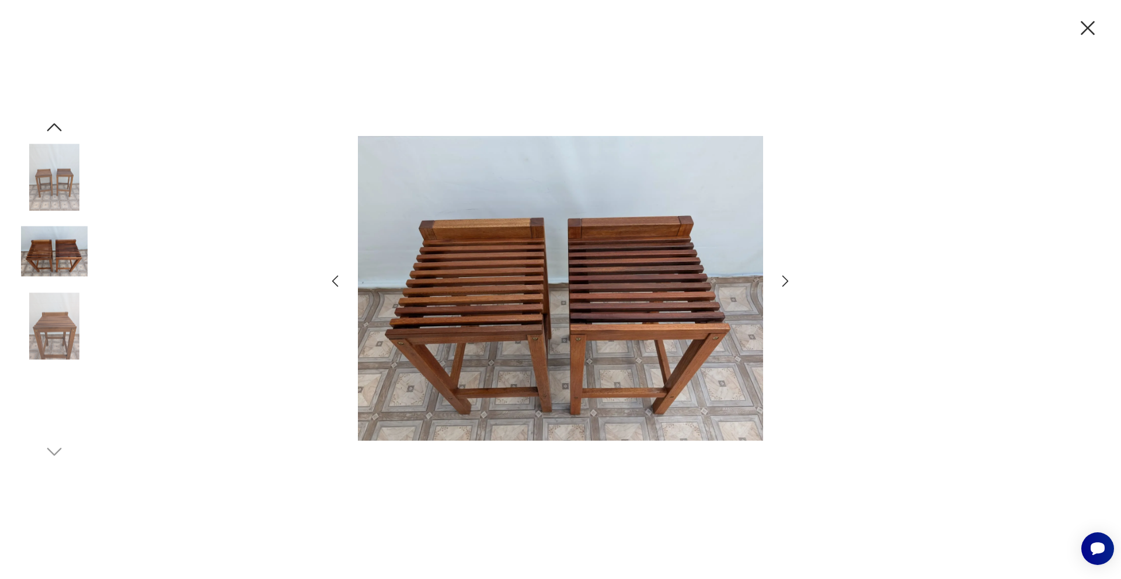
click at [786, 278] on icon "button" at bounding box center [785, 281] width 17 height 17
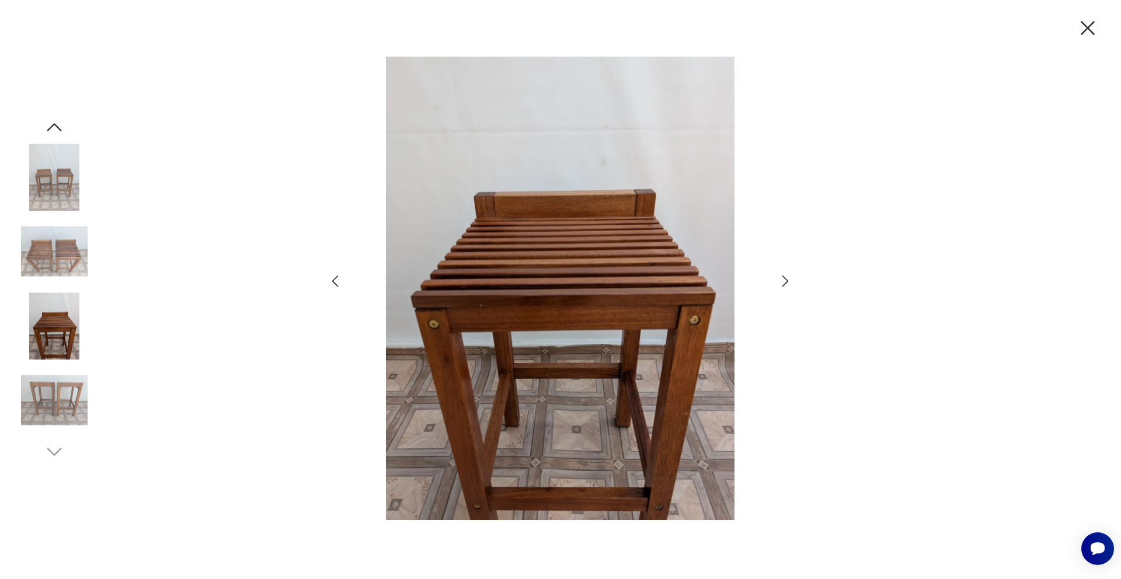
click at [1089, 23] on icon "button" at bounding box center [1088, 28] width 25 height 25
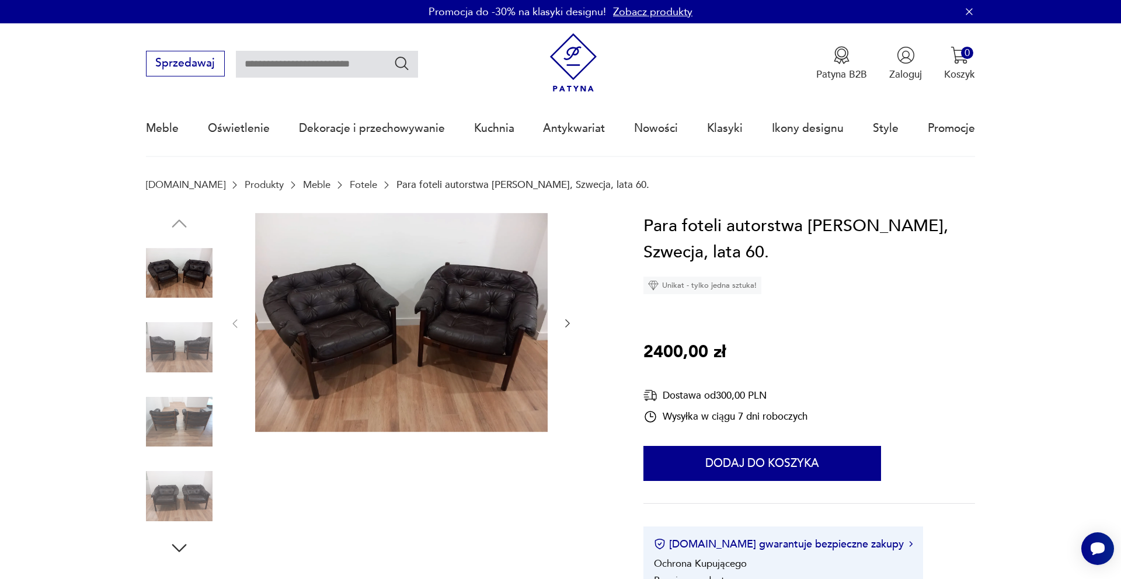
click at [416, 316] on img at bounding box center [401, 323] width 293 height 220
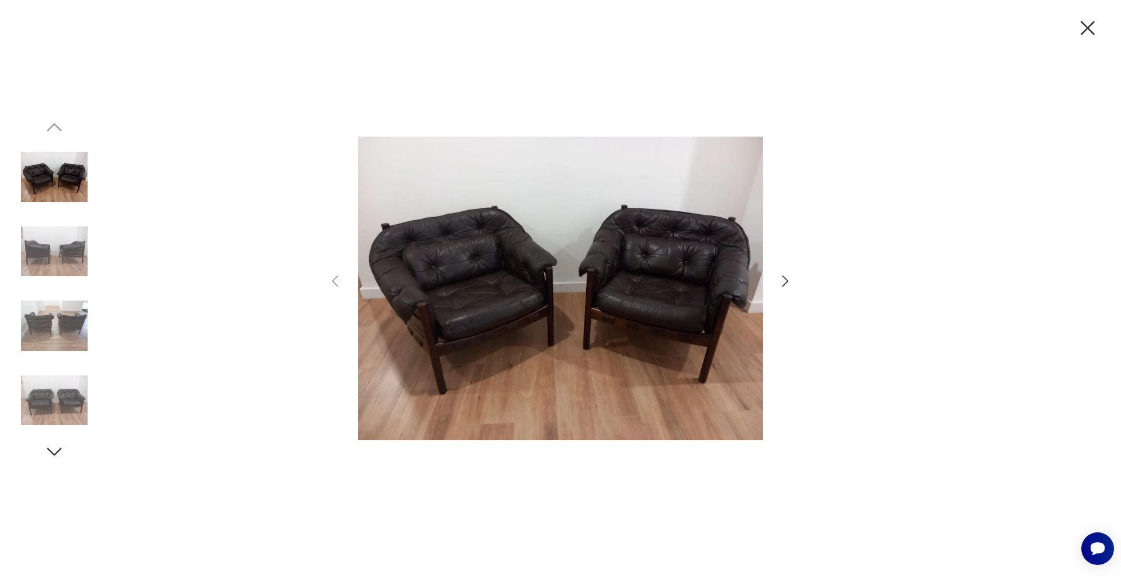
click at [783, 281] on icon "button" at bounding box center [785, 281] width 17 height 17
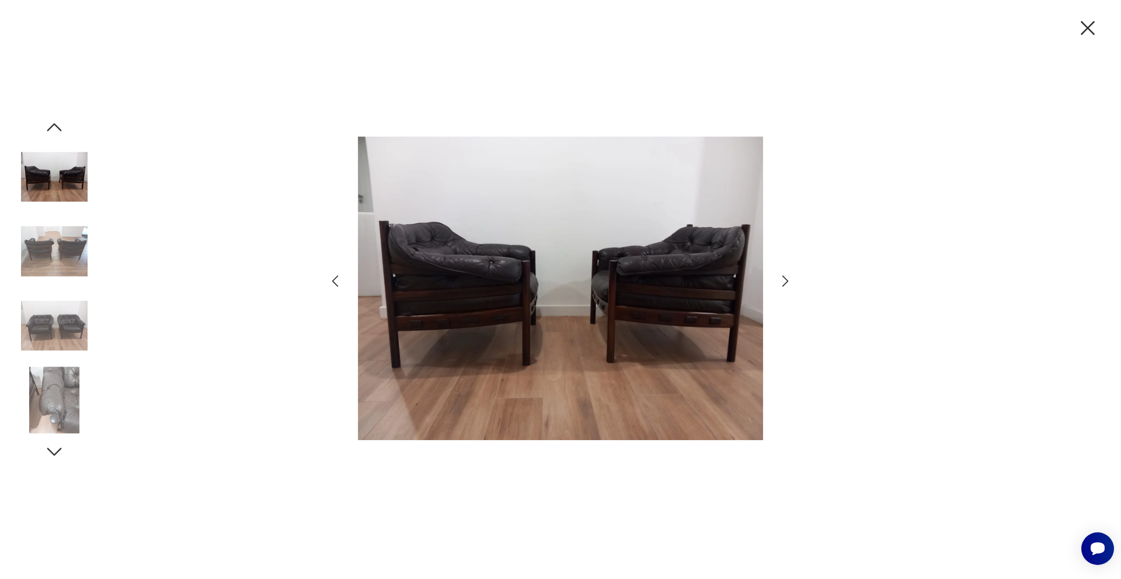
click at [783, 281] on icon "button" at bounding box center [785, 281] width 17 height 17
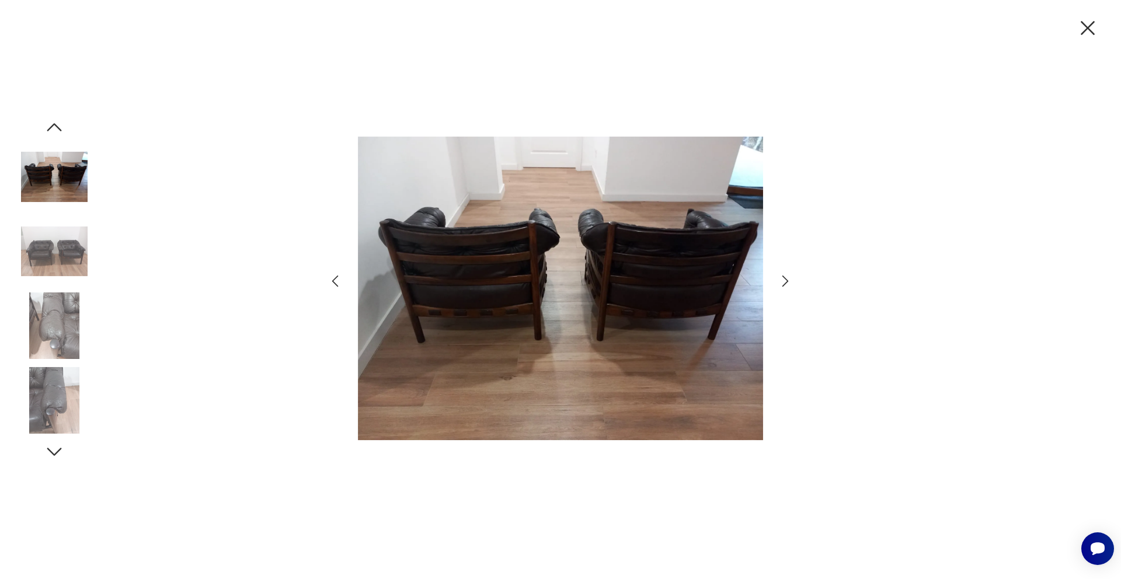
click at [783, 281] on icon "button" at bounding box center [785, 281] width 17 height 17
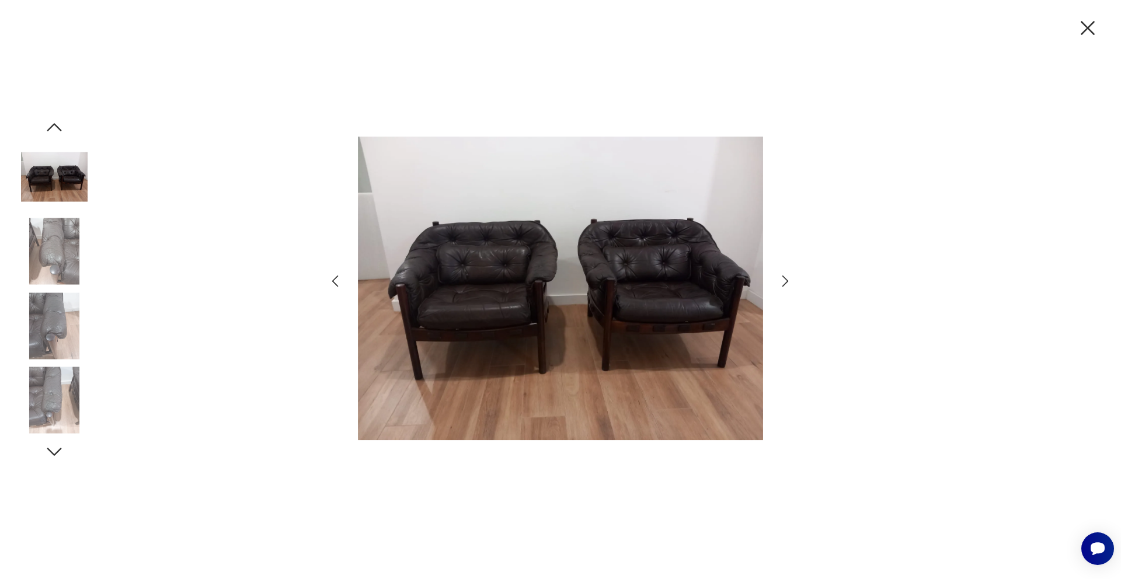
click at [783, 281] on icon "button" at bounding box center [785, 281] width 17 height 17
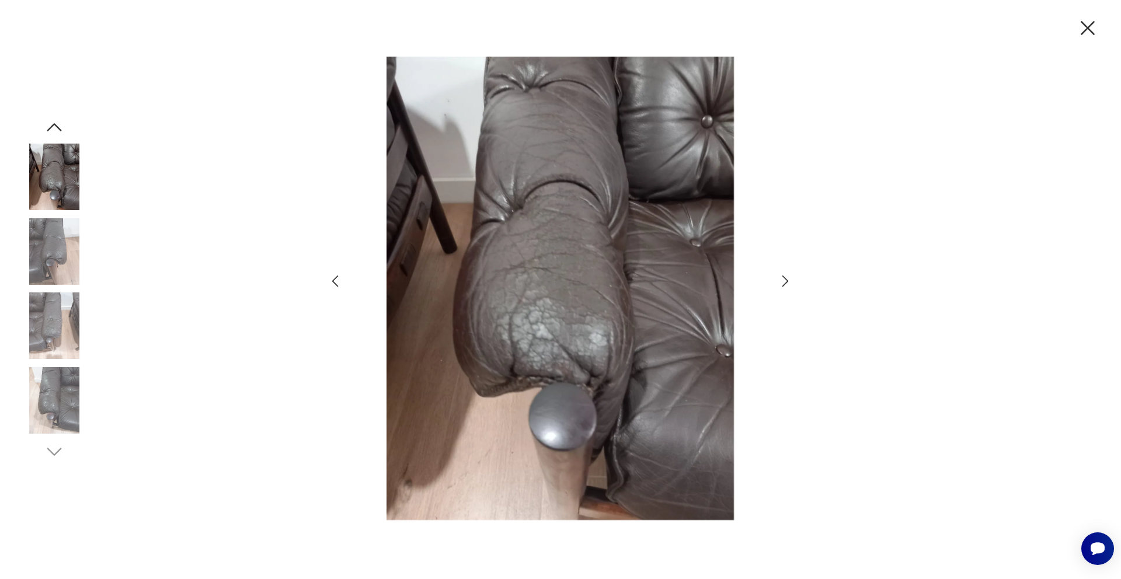
click at [783, 281] on icon "button" at bounding box center [785, 281] width 17 height 17
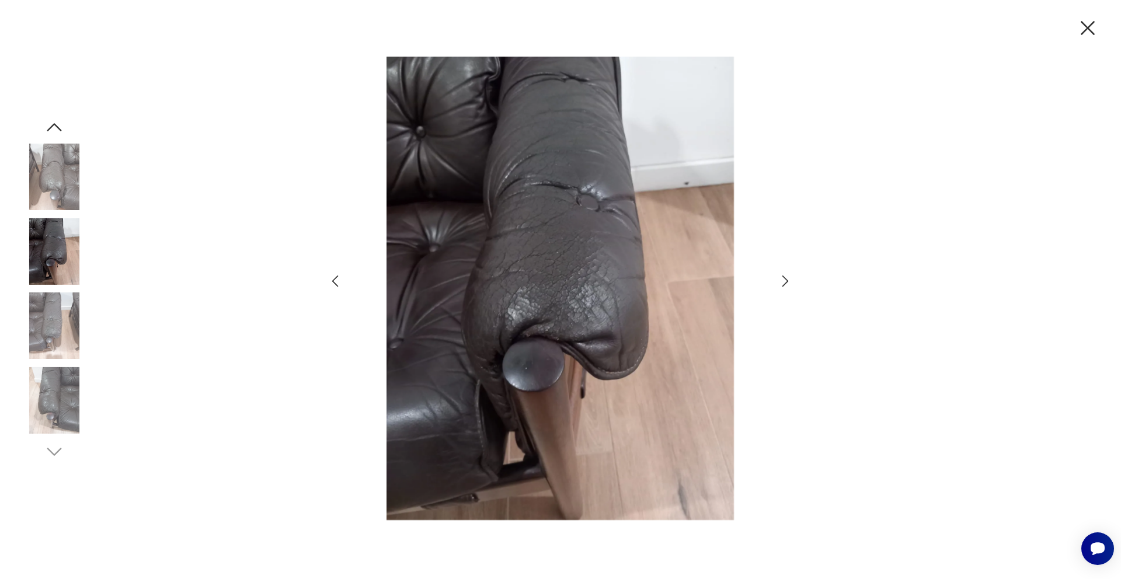
click at [783, 281] on icon "button" at bounding box center [785, 281] width 17 height 17
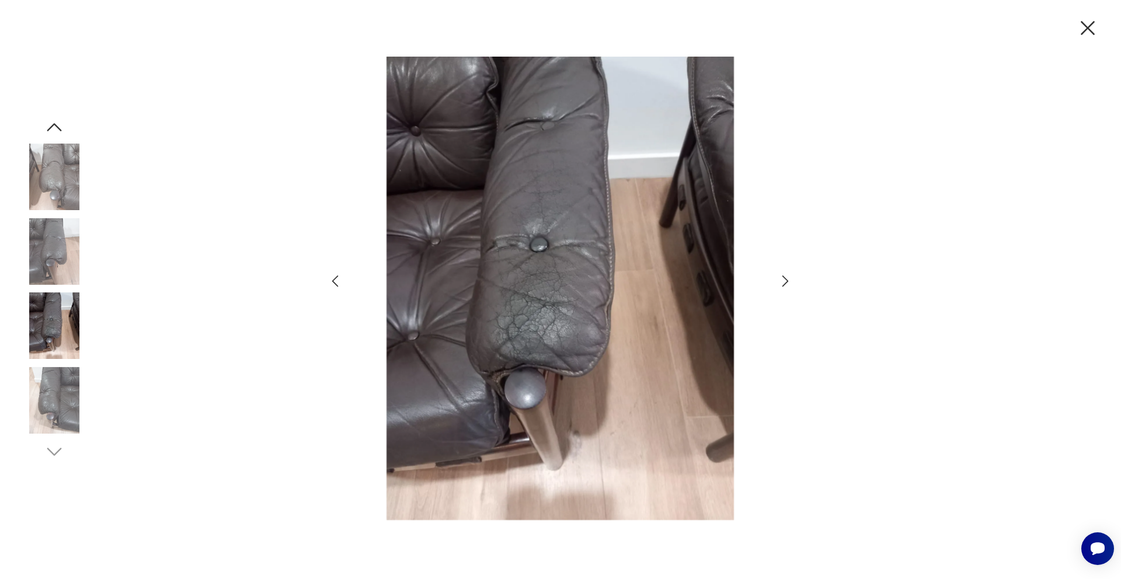
click at [783, 281] on icon "button" at bounding box center [785, 281] width 17 height 17
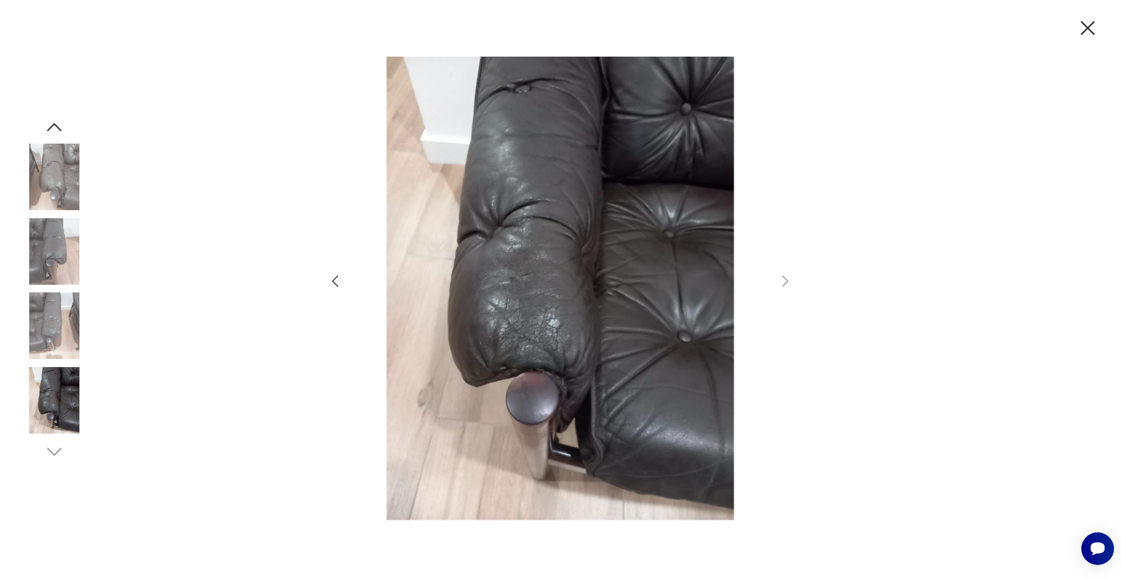
click at [58, 120] on icon "button" at bounding box center [54, 127] width 21 height 21
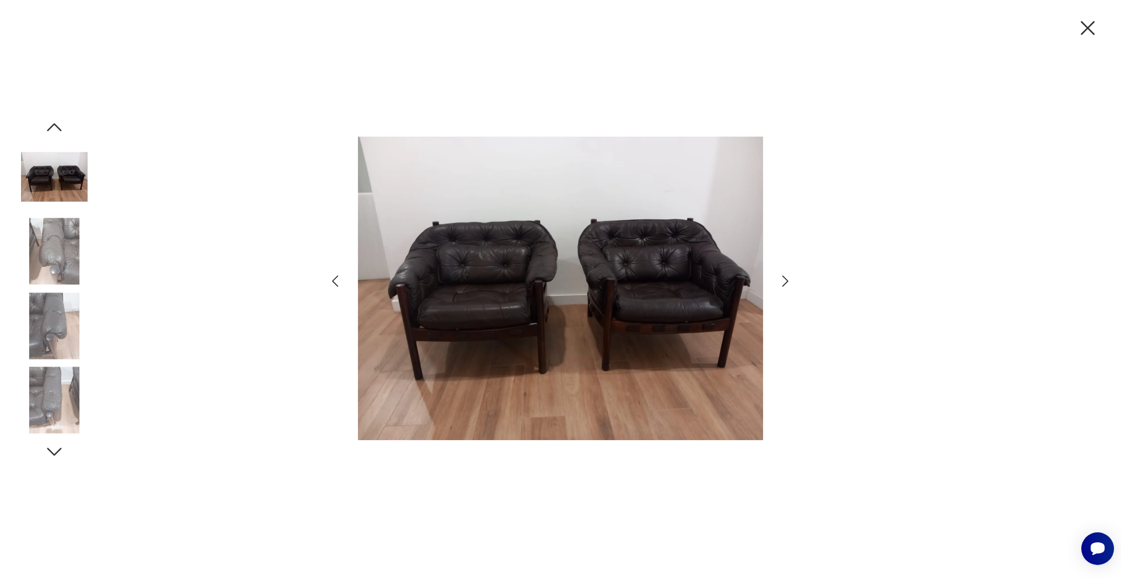
click at [60, 162] on img at bounding box center [54, 177] width 67 height 67
click at [1090, 25] on icon "button" at bounding box center [1088, 28] width 14 height 14
